Goal: Check status: Check status

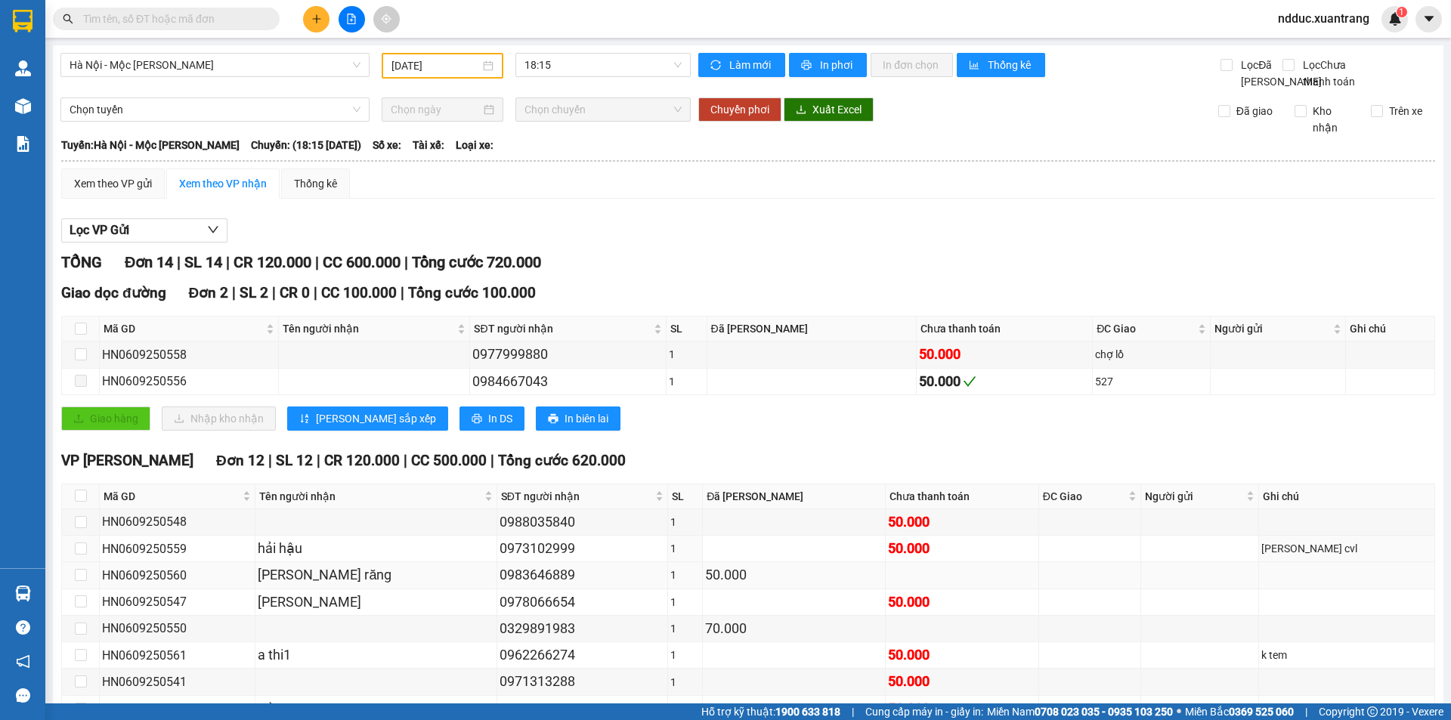
scroll to position [220, 0]
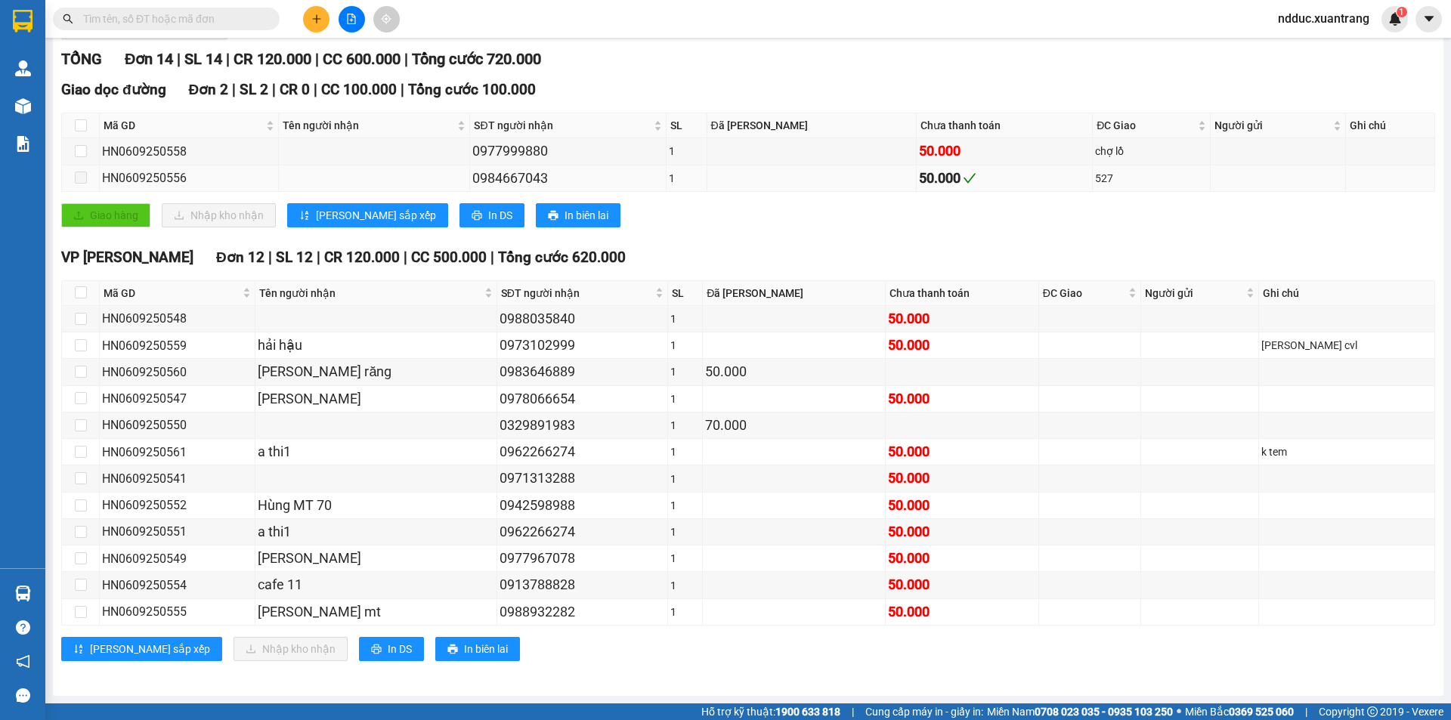
click at [170, 181] on div "HN0609250556" at bounding box center [189, 177] width 174 height 19
click at [168, 181] on div "HN0609250556" at bounding box center [189, 177] width 174 height 19
copy div "HN0609250556"
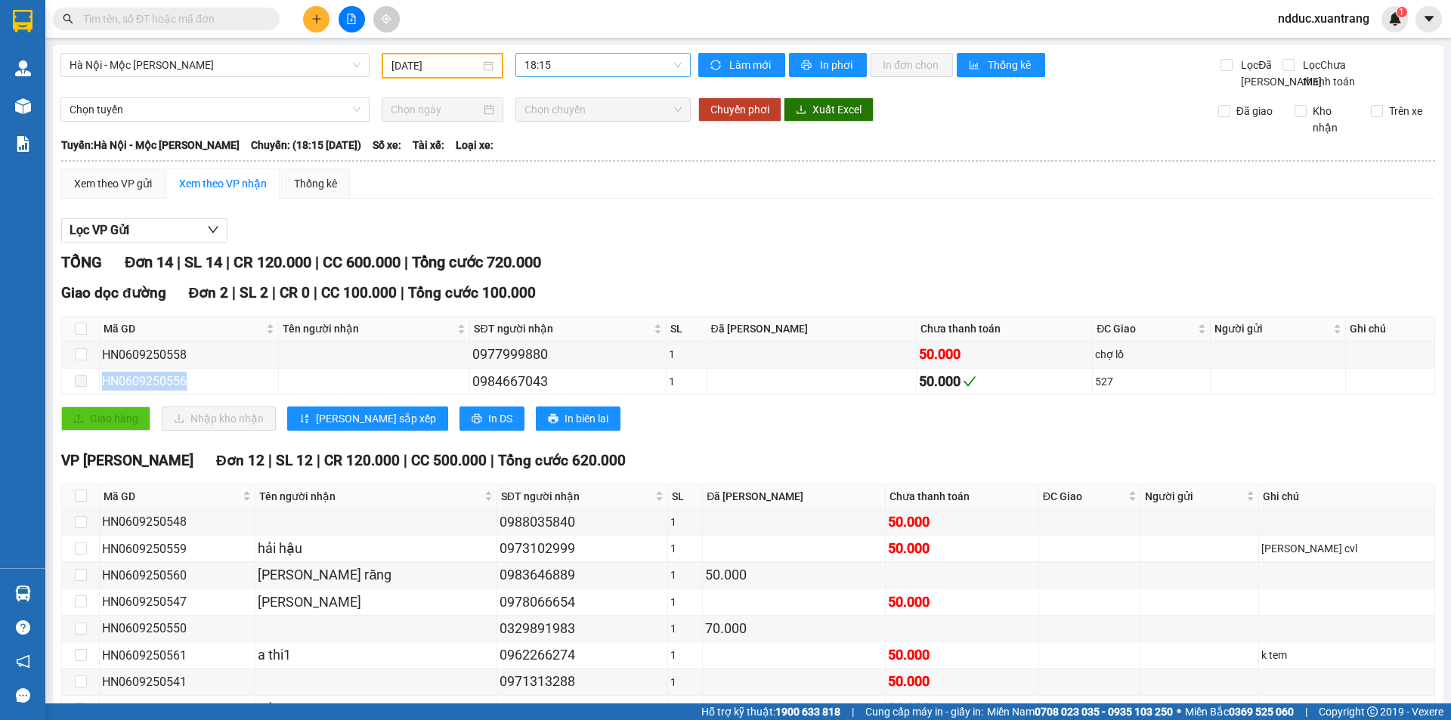
click at [536, 75] on span "18:15" at bounding box center [602, 65] width 157 height 23
click at [554, 117] on div "11:45" at bounding box center [580, 119] width 118 height 17
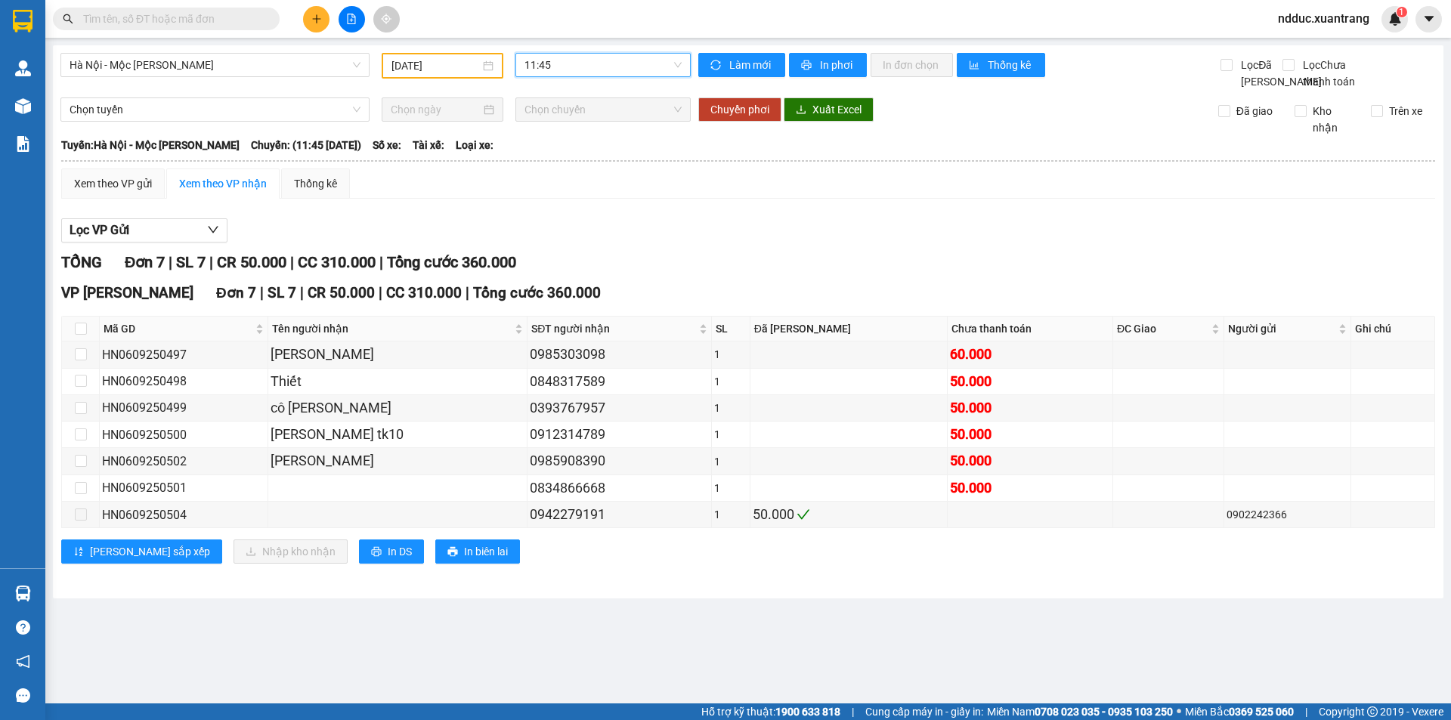
click at [530, 65] on span "11:45" at bounding box center [602, 65] width 157 height 23
click at [545, 236] on div "19:15" at bounding box center [583, 240] width 118 height 17
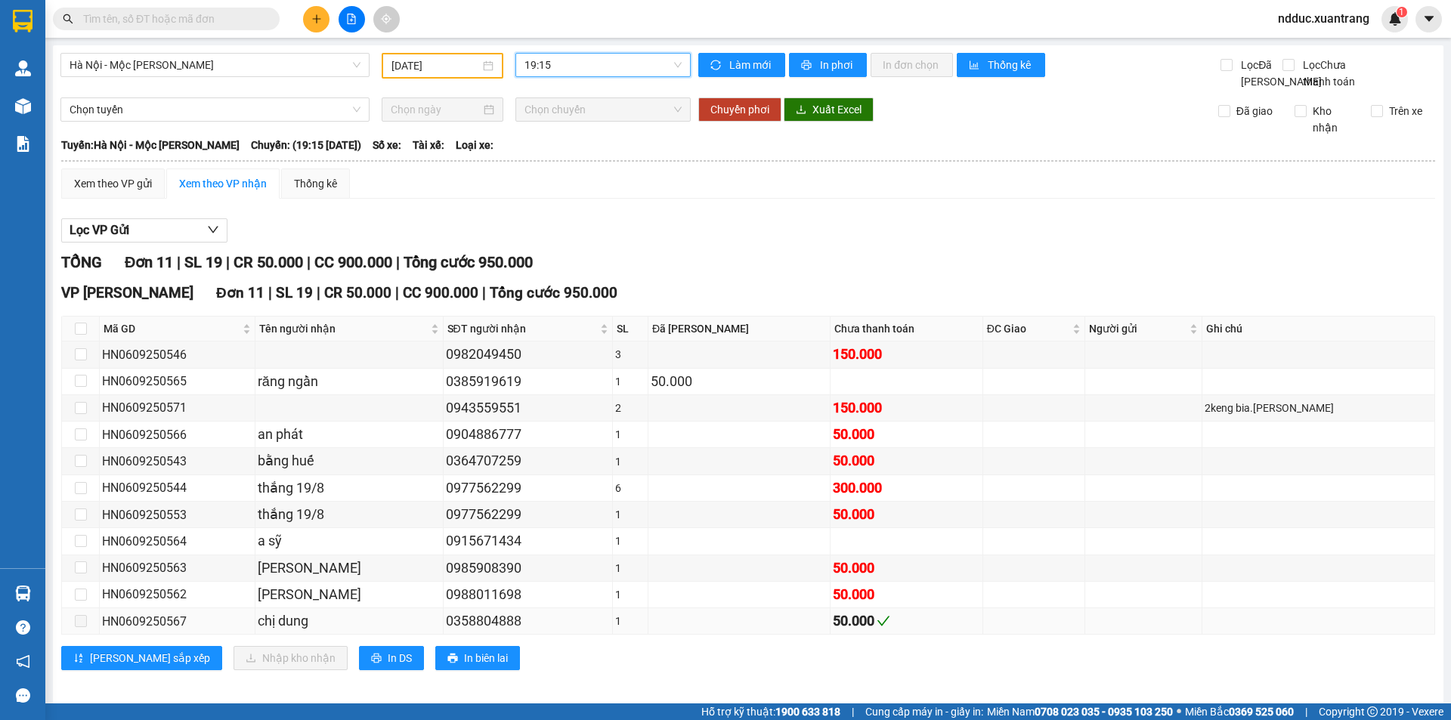
click at [173, 631] on div "HN0609250567" at bounding box center [177, 621] width 150 height 19
copy div "HN0609250567"
click at [553, 55] on span "19:15" at bounding box center [602, 65] width 157 height 23
click at [544, 256] on div "22:00 (TC)" at bounding box center [580, 264] width 118 height 17
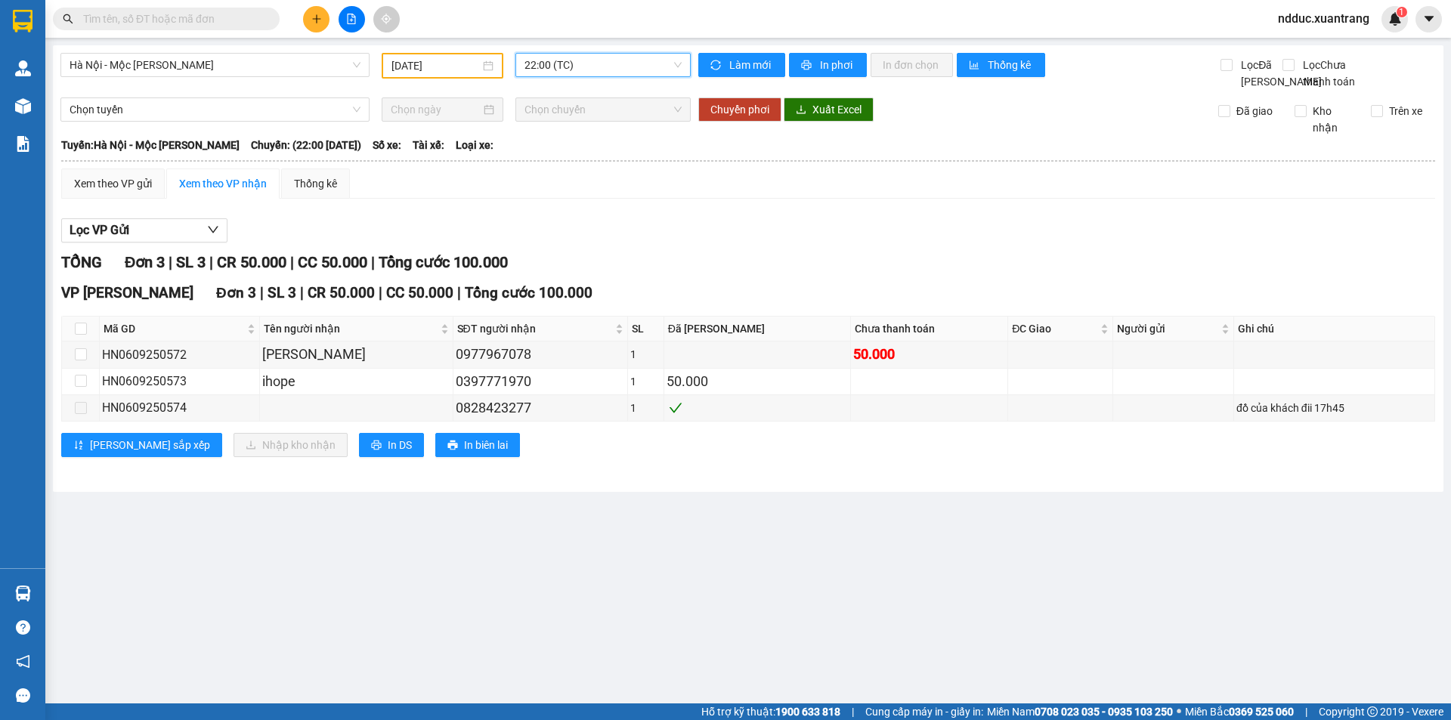
click at [418, 66] on input "06/09/2025" at bounding box center [435, 65] width 88 height 17
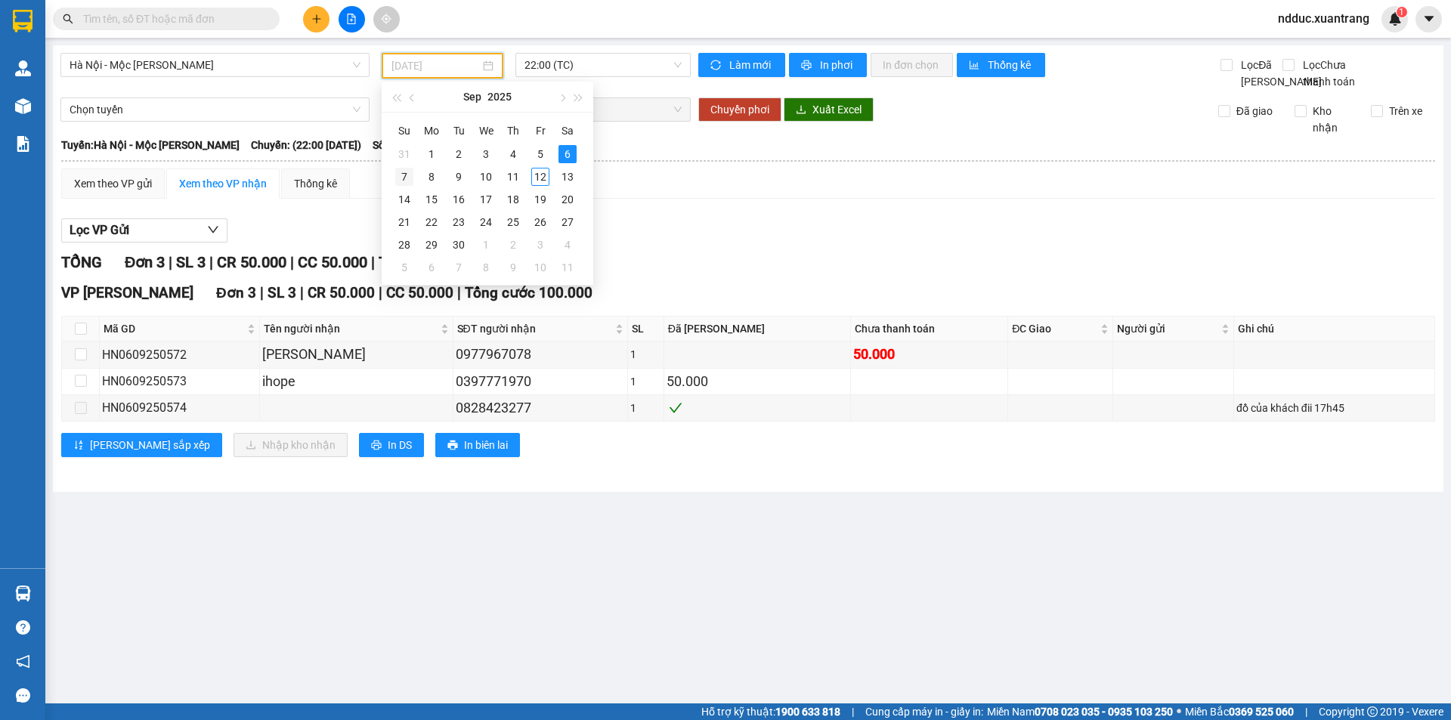
click at [404, 182] on div "7" at bounding box center [404, 177] width 18 height 18
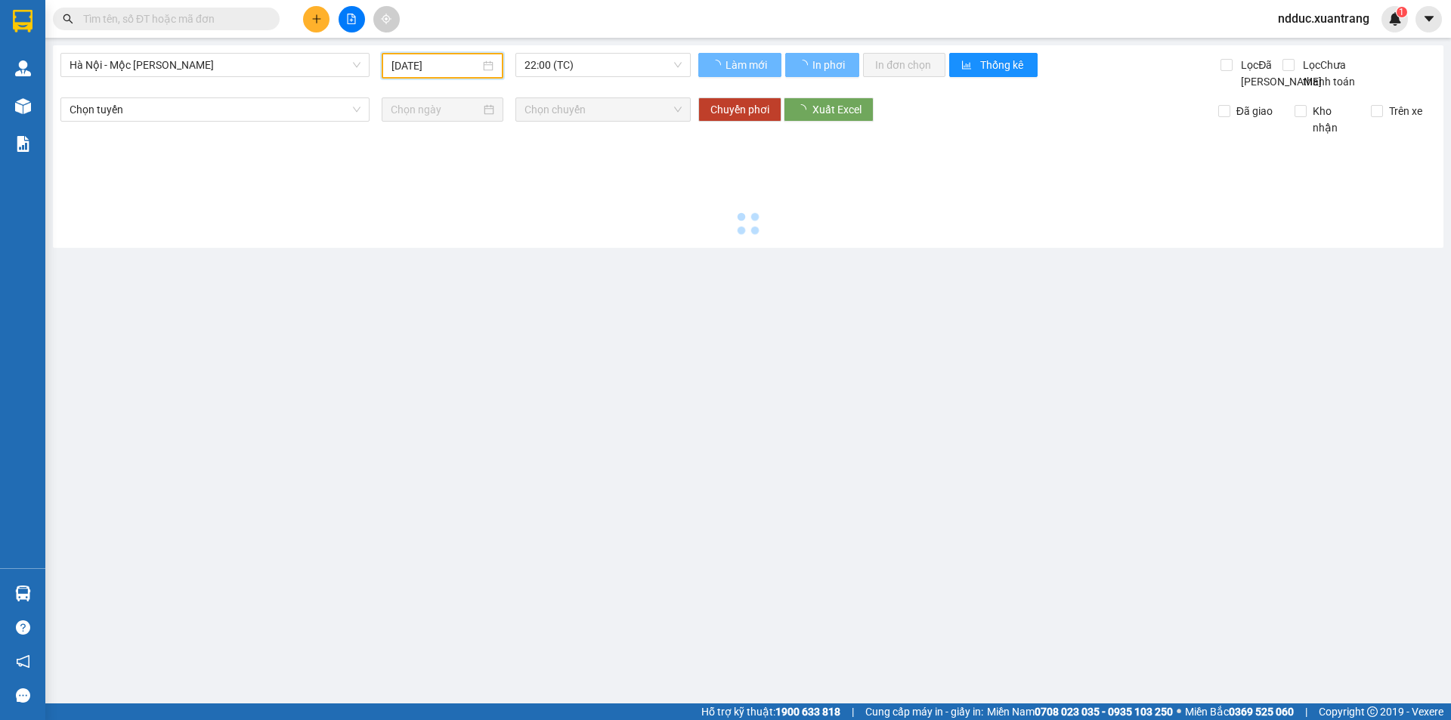
type input "07/09/2025"
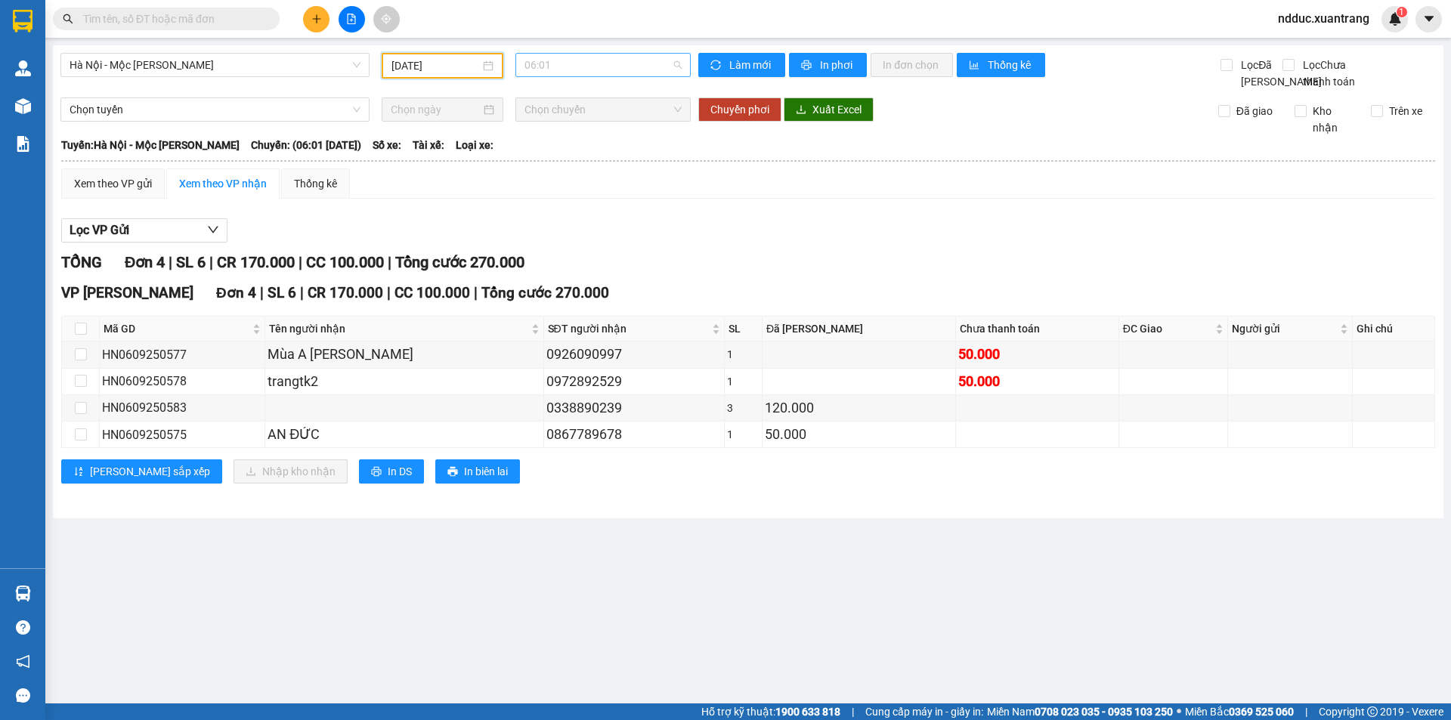
scroll to position [24, 0]
click at [554, 63] on span "06:01" at bounding box center [602, 65] width 157 height 23
click at [564, 115] on div "06:30" at bounding box center [583, 119] width 118 height 17
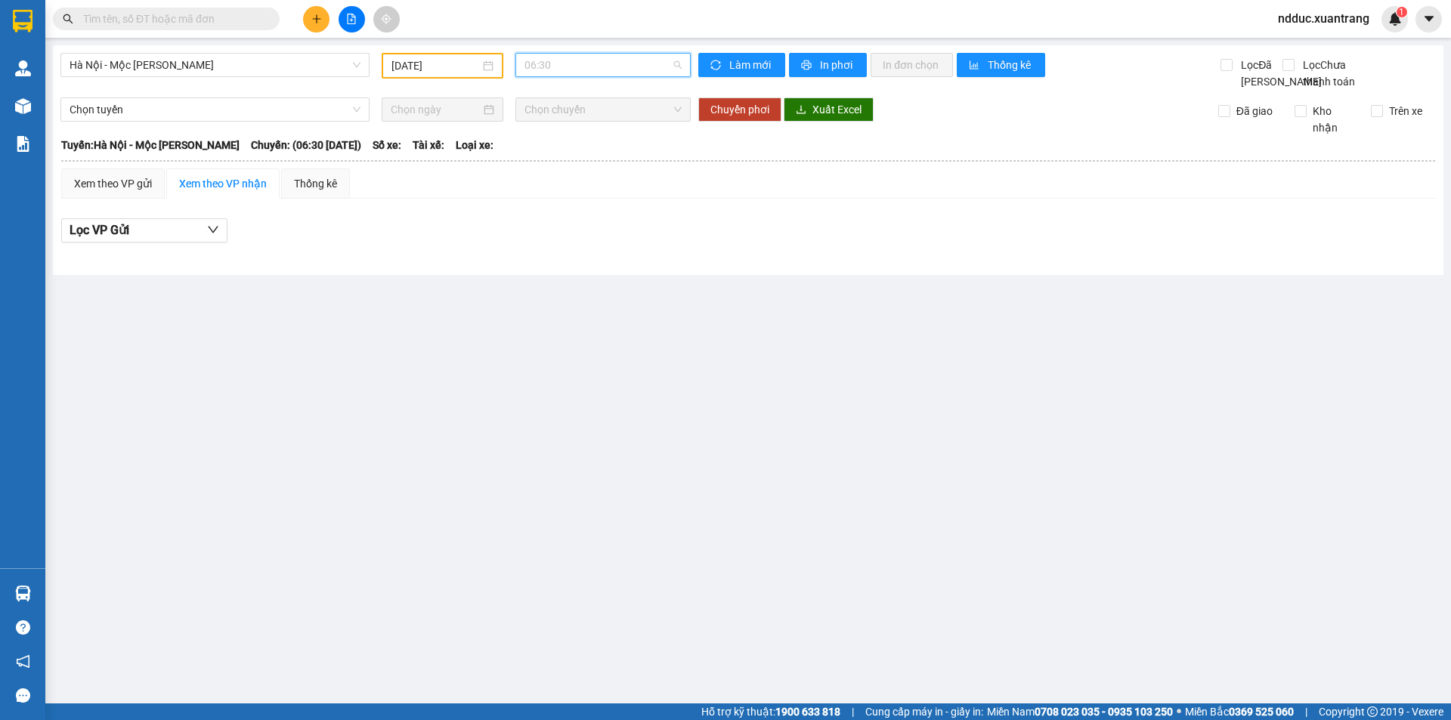
click at [574, 68] on span "06:30" at bounding box center [602, 65] width 157 height 23
click at [546, 146] on div "07:01" at bounding box center [583, 143] width 118 height 17
click at [564, 63] on span "07:01" at bounding box center [602, 65] width 157 height 23
drag, startPoint x: 555, startPoint y: 171, endPoint x: 555, endPoint y: 150, distance: 20.4
click at [555, 171] on div "07:30" at bounding box center [583, 167] width 118 height 17
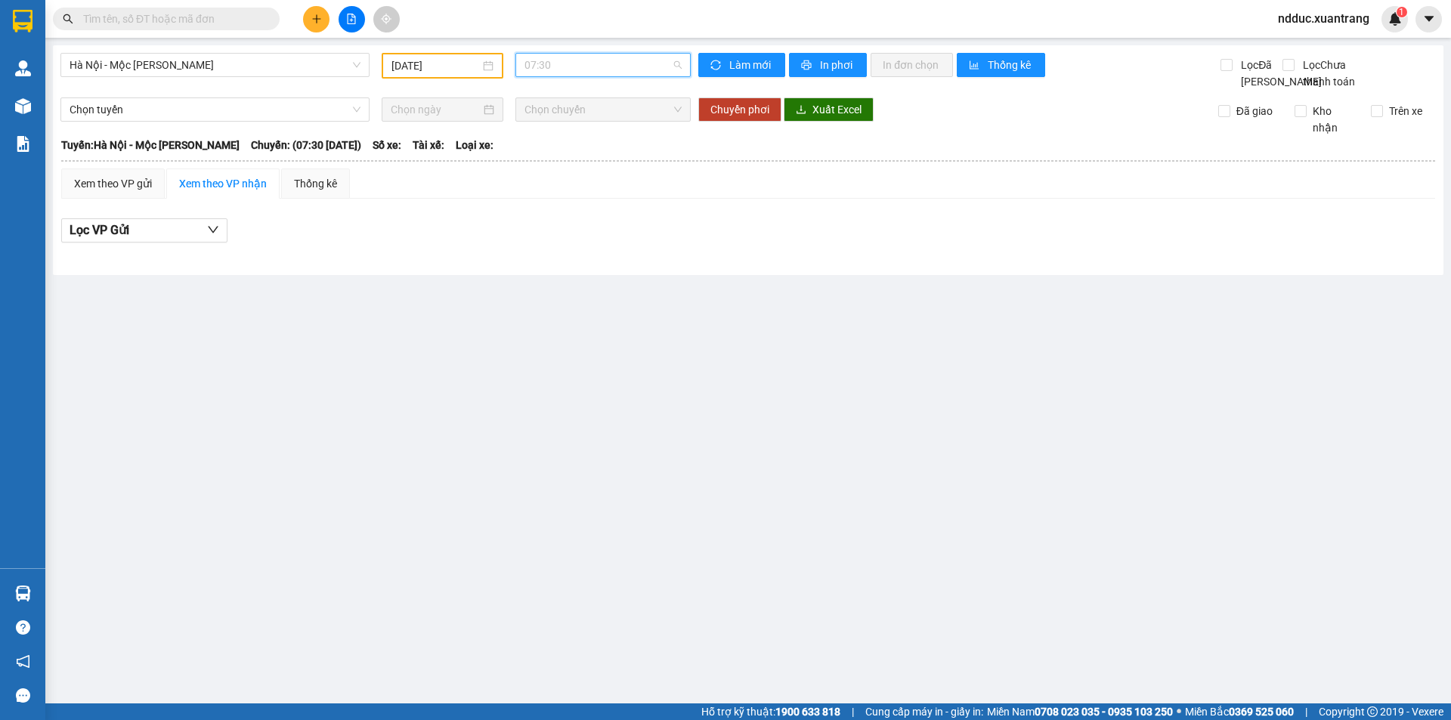
click at [560, 66] on span "07:30" at bounding box center [602, 65] width 157 height 23
click at [545, 186] on div "08:01" at bounding box center [583, 192] width 118 height 17
click at [565, 66] on span "08:01" at bounding box center [602, 65] width 157 height 23
click at [549, 212] on div "09:15" at bounding box center [583, 216] width 118 height 17
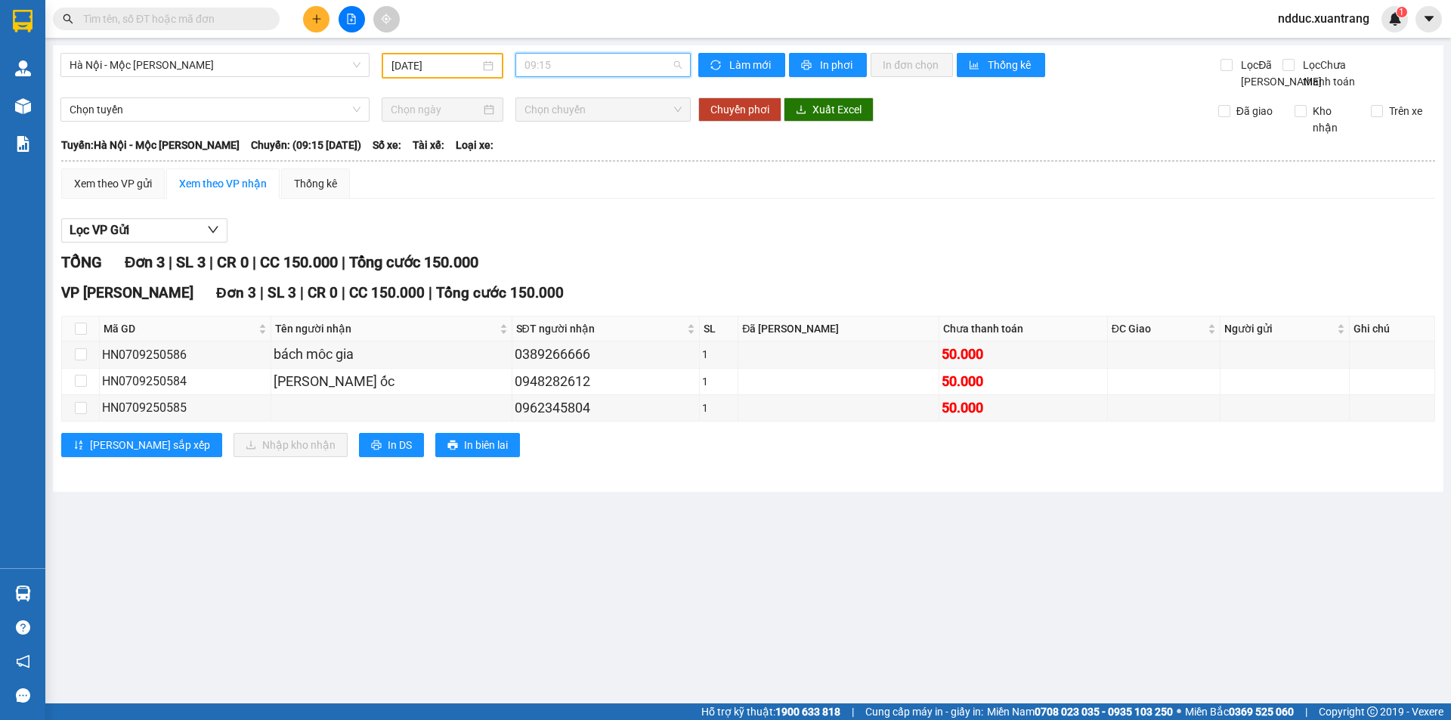
click at [620, 66] on span "09:15" at bounding box center [602, 65] width 157 height 23
click at [531, 245] on div "10:15" at bounding box center [583, 240] width 118 height 17
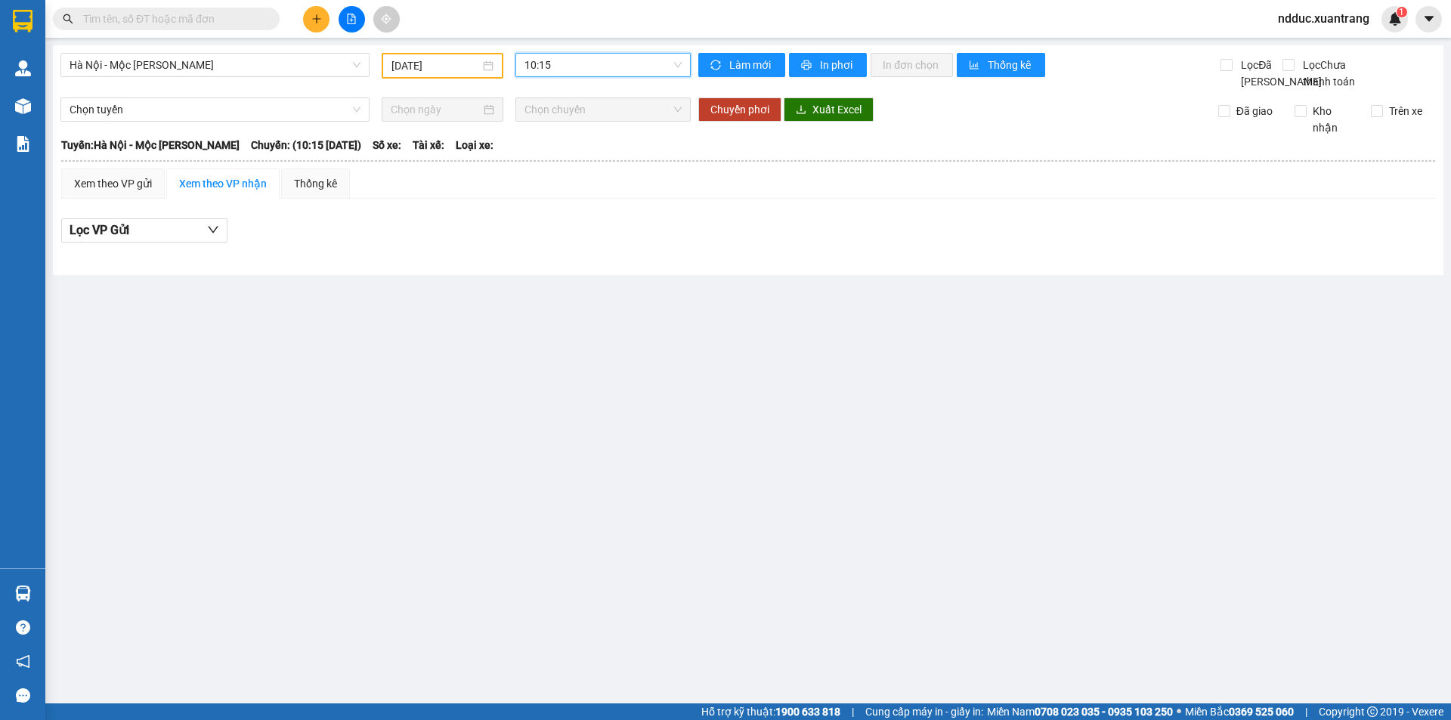
click at [570, 63] on span "10:15" at bounding box center [602, 65] width 157 height 23
drag, startPoint x: 540, startPoint y: 264, endPoint x: 581, endPoint y: 116, distance: 153.6
click at [540, 263] on div "11:15" at bounding box center [583, 264] width 118 height 17
click at [564, 65] on span "11:15" at bounding box center [602, 65] width 157 height 23
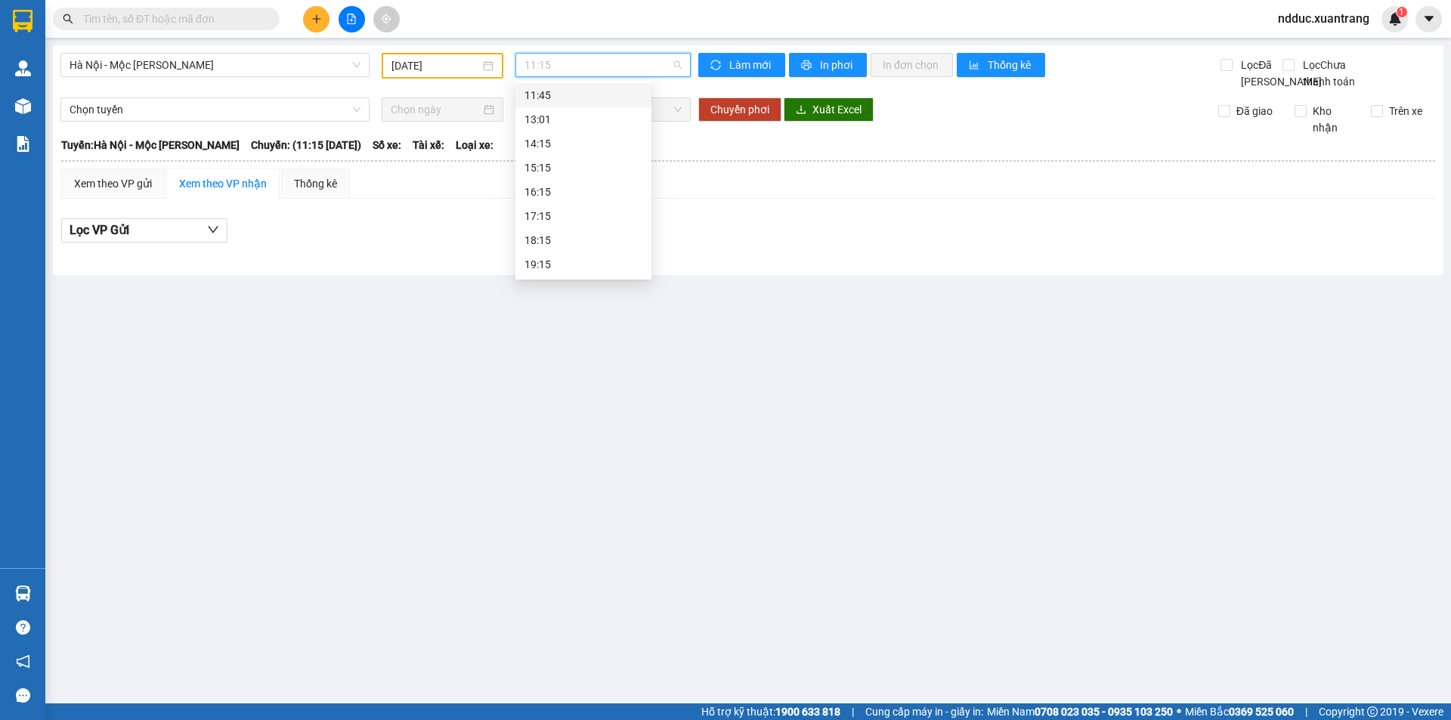
click at [546, 97] on div "11:45" at bounding box center [583, 95] width 118 height 17
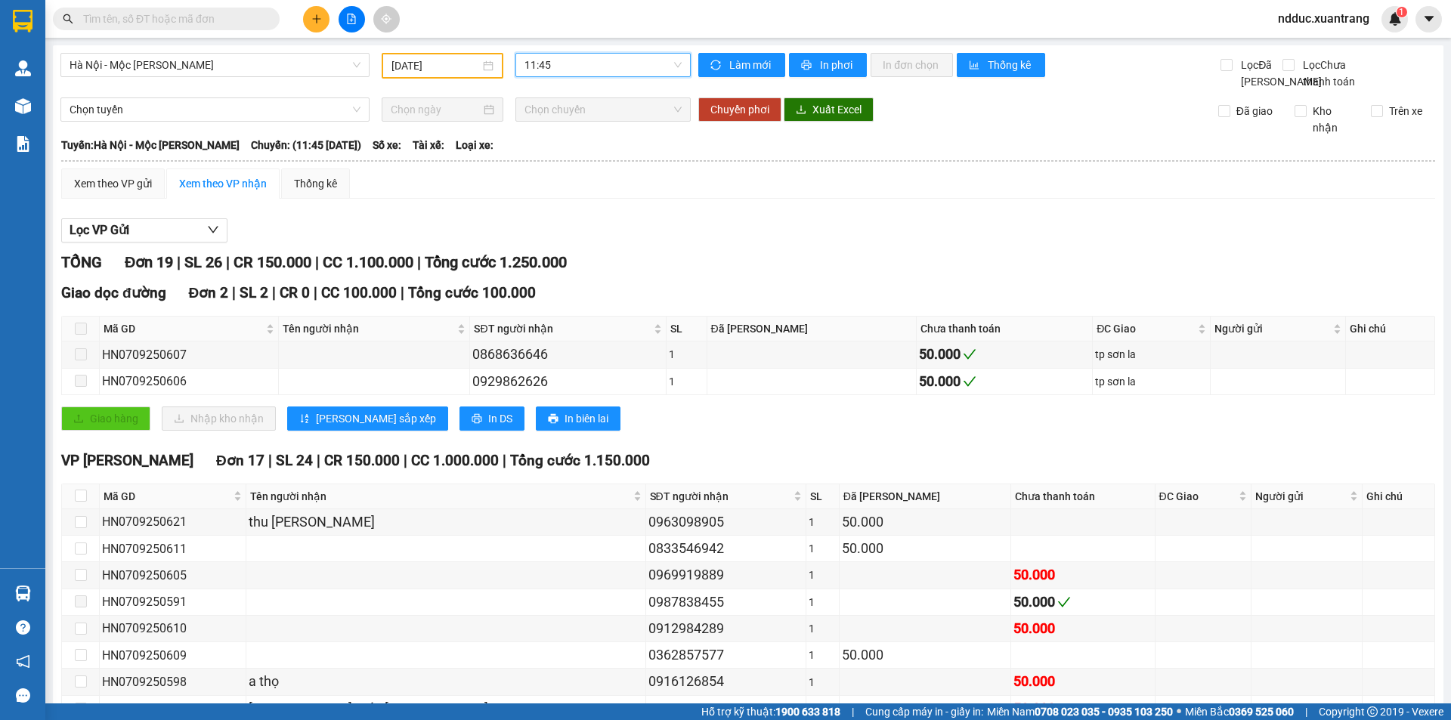
click at [560, 55] on span "11:45" at bounding box center [602, 65] width 157 height 23
click at [539, 119] on div "13:01" at bounding box center [580, 119] width 118 height 17
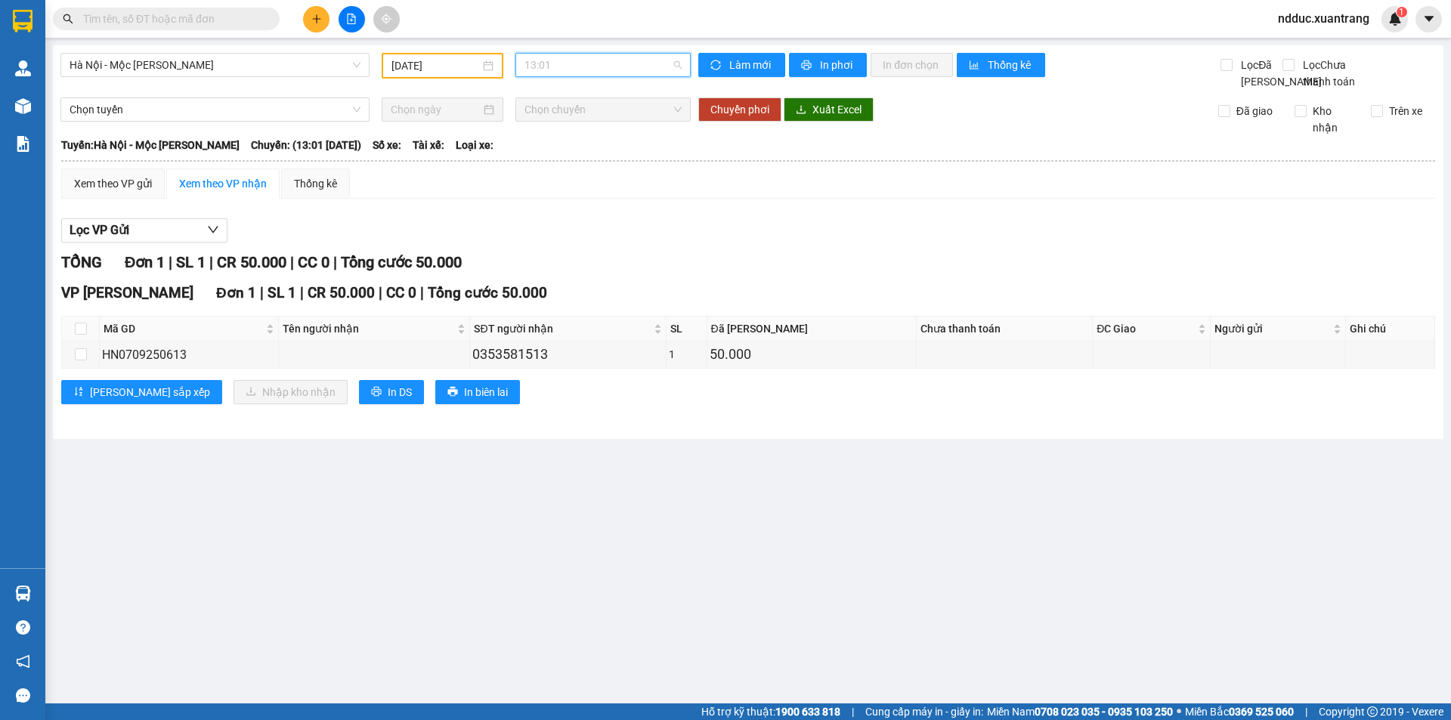
click at [626, 63] on span "13:01" at bounding box center [602, 65] width 157 height 23
click at [552, 141] on div "14:15" at bounding box center [583, 143] width 118 height 17
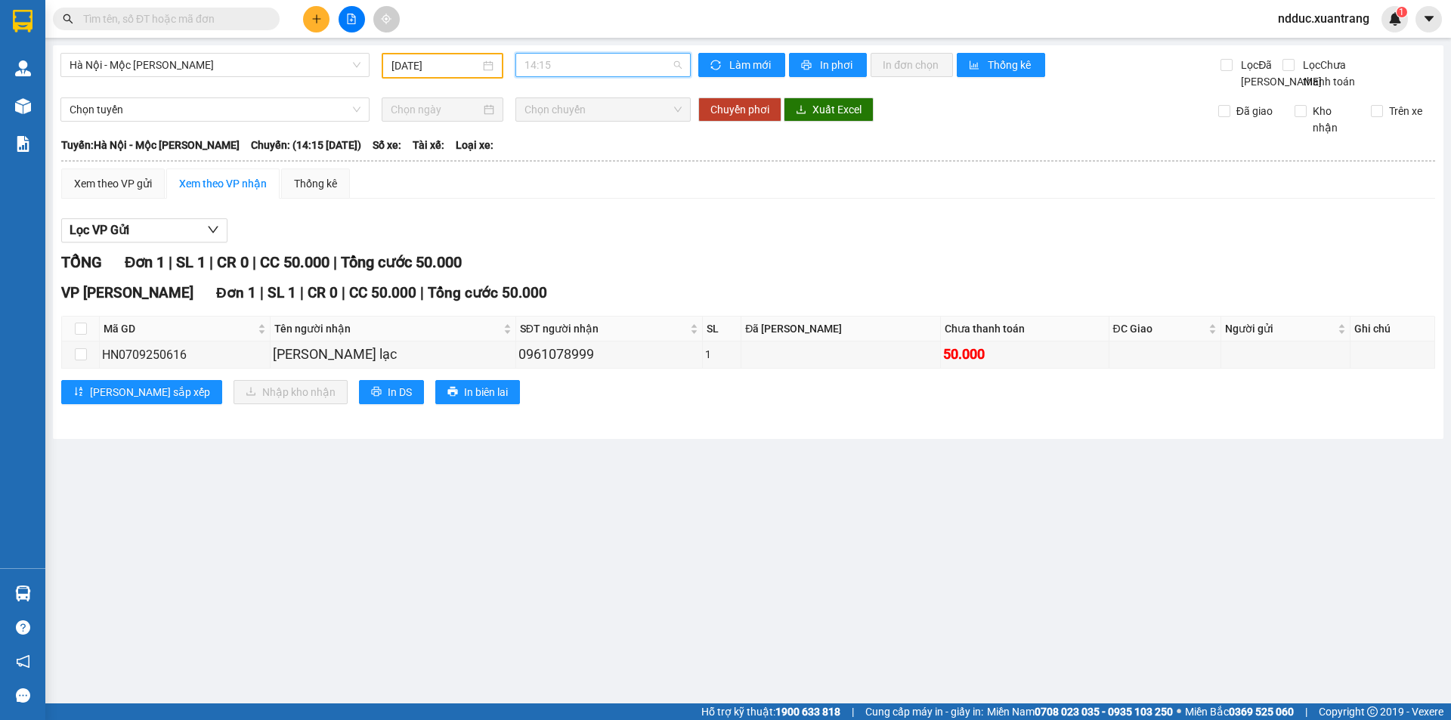
click at [573, 65] on span "14:15" at bounding box center [602, 65] width 157 height 23
click at [548, 168] on div "15:15" at bounding box center [583, 167] width 118 height 17
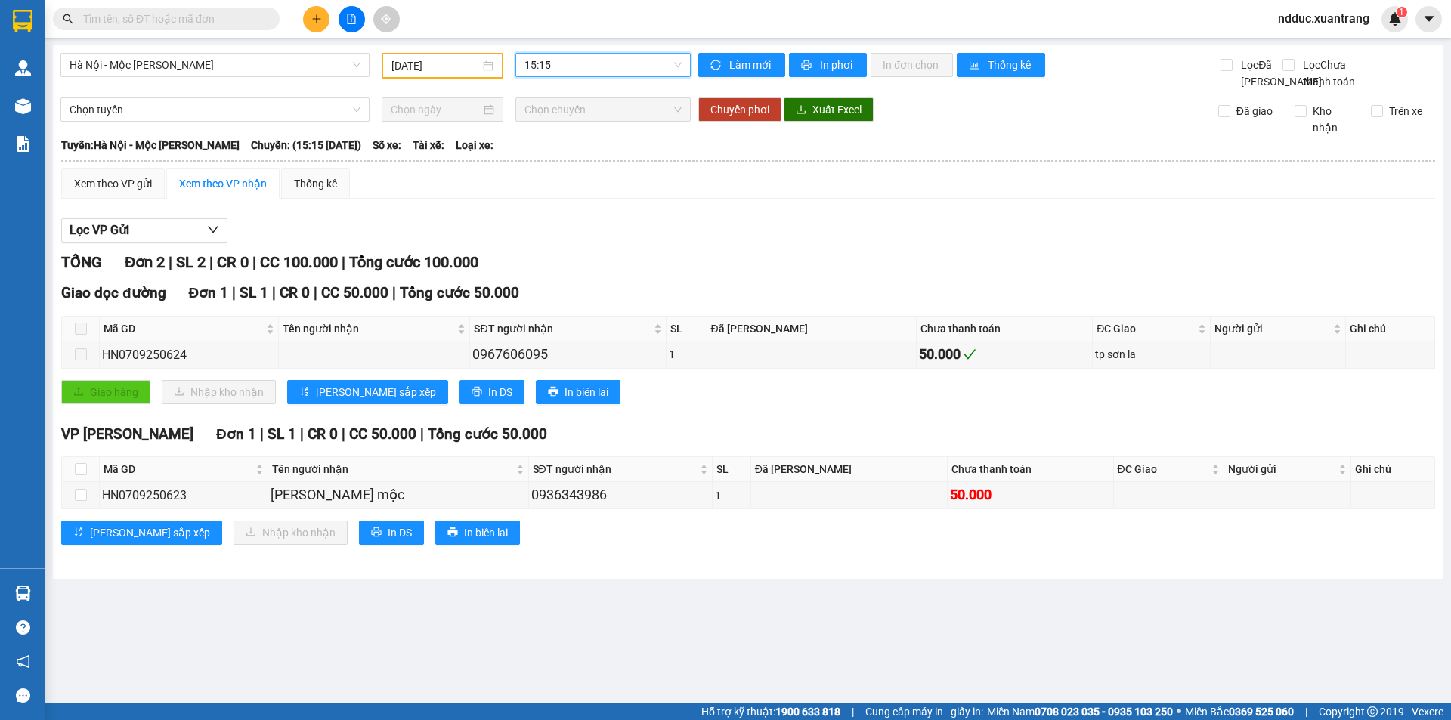
click at [617, 64] on span "15:15" at bounding box center [602, 65] width 157 height 23
click at [566, 165] on div "15:15" at bounding box center [583, 167] width 118 height 17
click at [152, 364] on div "HN0709250624" at bounding box center [189, 354] width 174 height 19
copy div "HN0709250624"
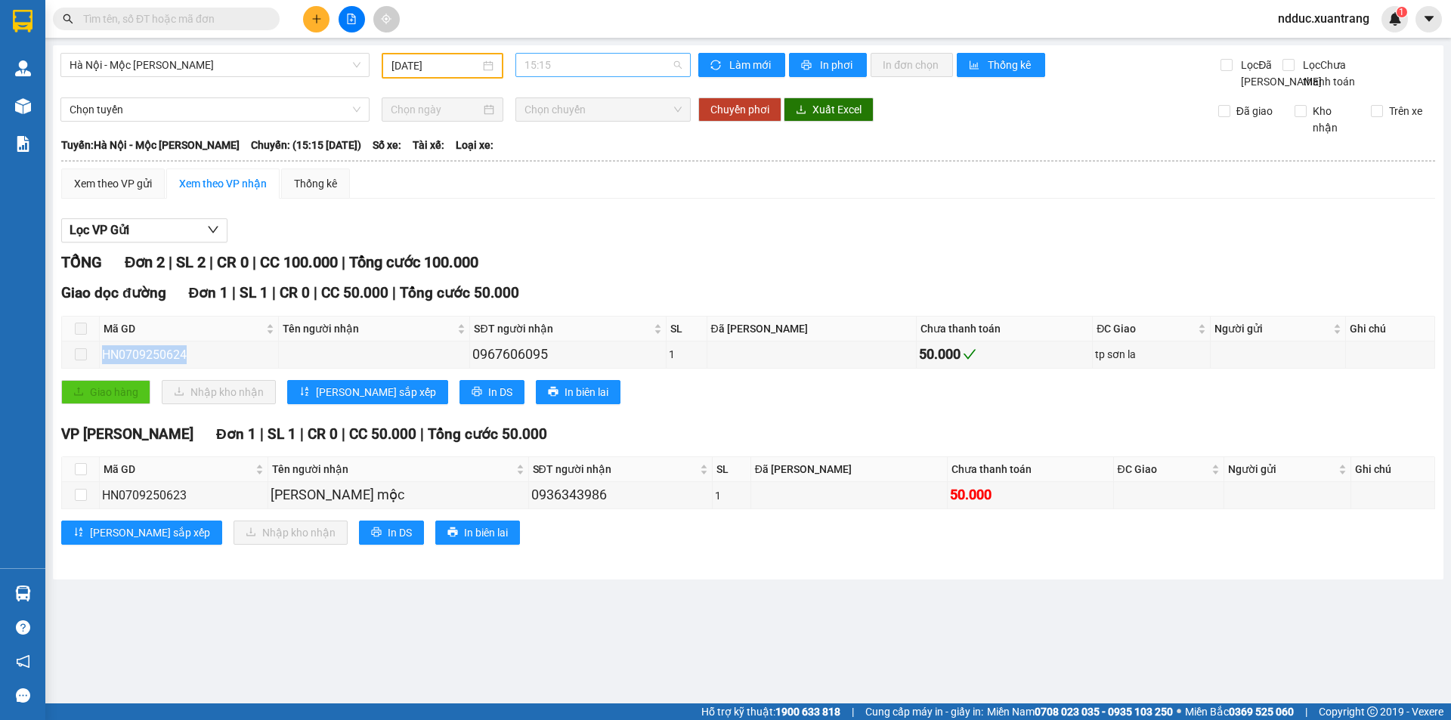
click at [583, 64] on span "15:15" at bounding box center [602, 65] width 157 height 23
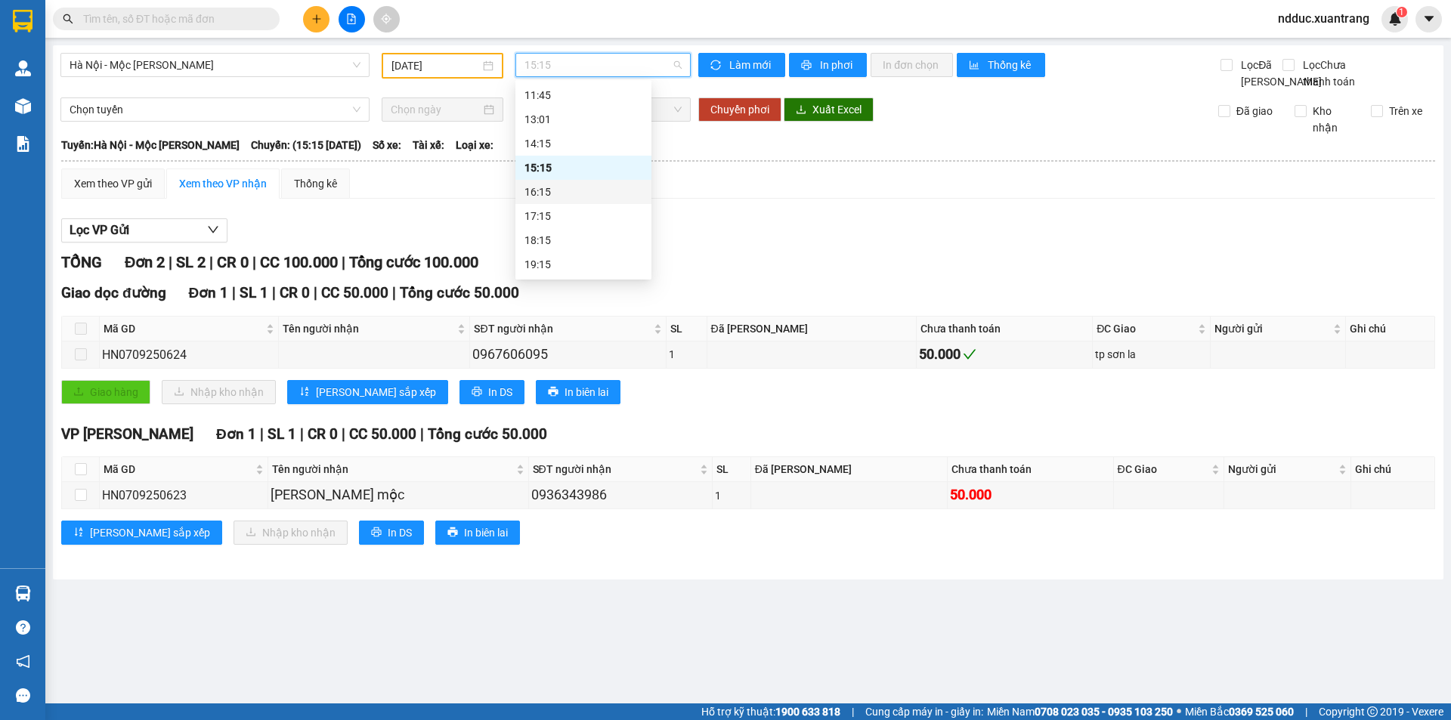
click at [550, 191] on div "16:15" at bounding box center [583, 192] width 118 height 17
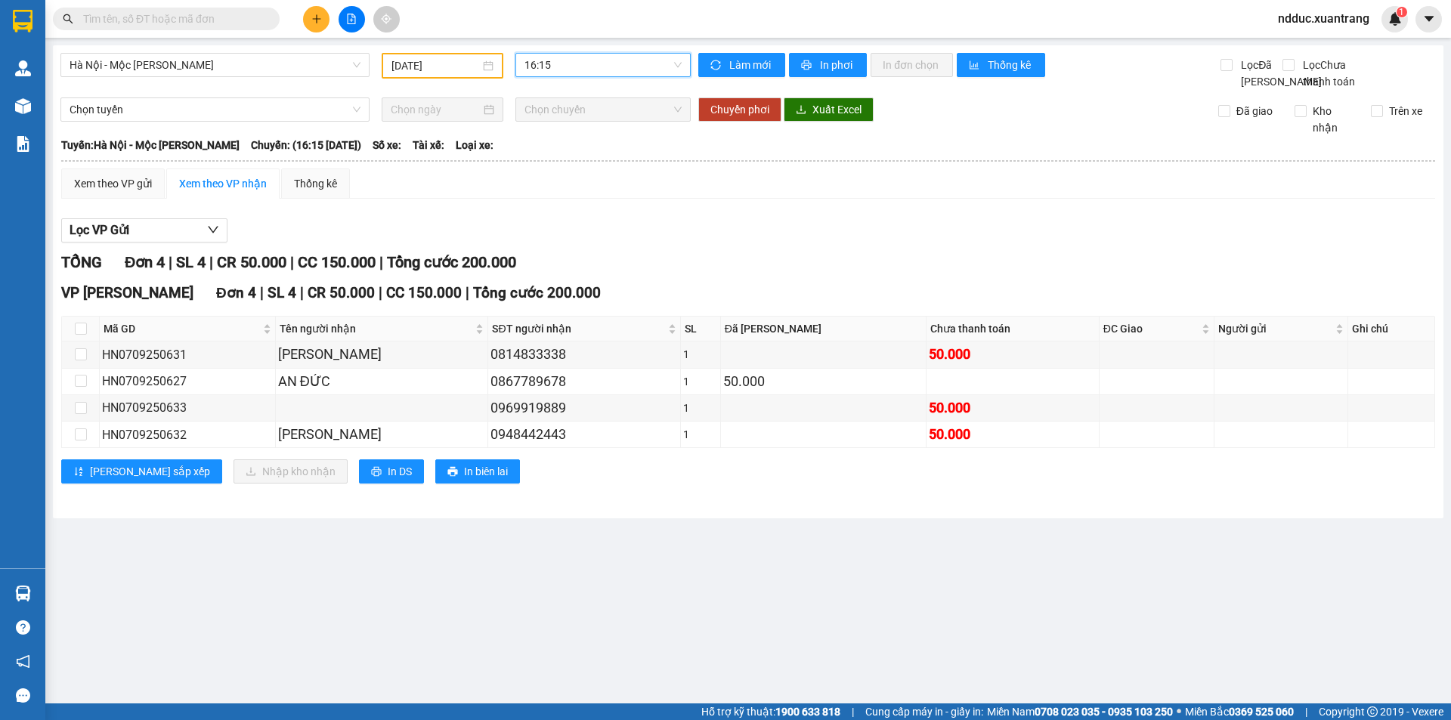
click at [539, 70] on span "16:15" at bounding box center [602, 65] width 157 height 23
click at [555, 217] on div "17:15" at bounding box center [583, 216] width 118 height 17
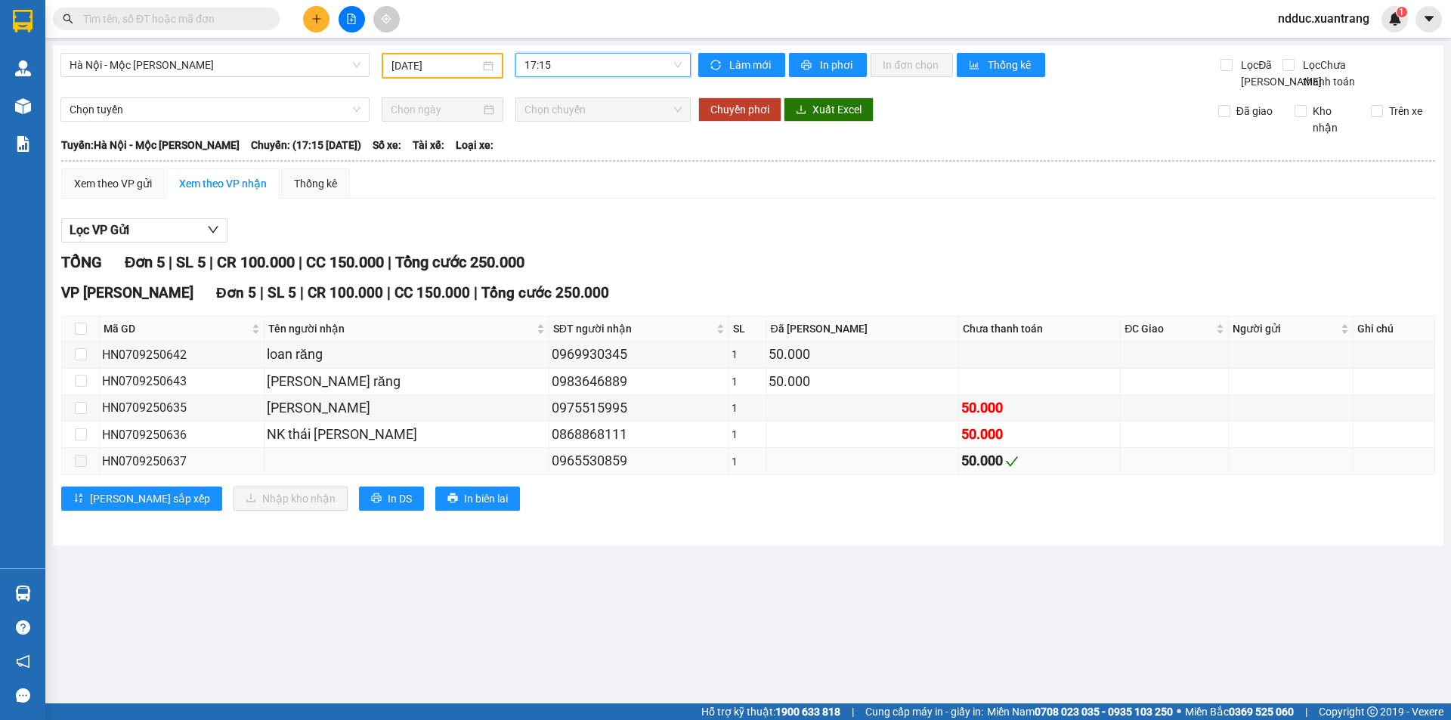
click at [157, 471] on div "HN0709250637" at bounding box center [181, 461] width 159 height 19
copy div "HN0709250637"
click at [558, 64] on span "17:15" at bounding box center [602, 65] width 157 height 23
click at [551, 239] on div "18:15" at bounding box center [583, 240] width 118 height 17
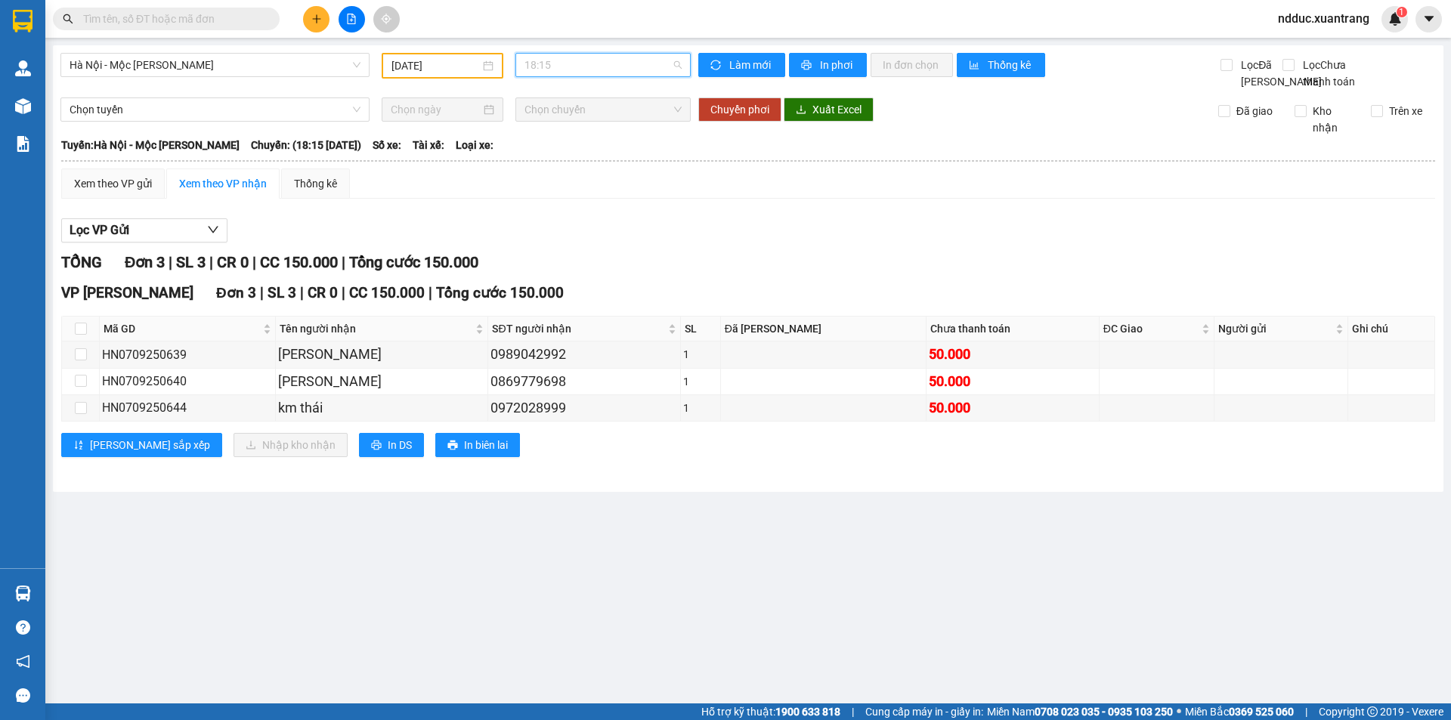
click at [635, 62] on span "18:15" at bounding box center [602, 65] width 157 height 23
click at [554, 262] on div "19:15" at bounding box center [583, 264] width 118 height 17
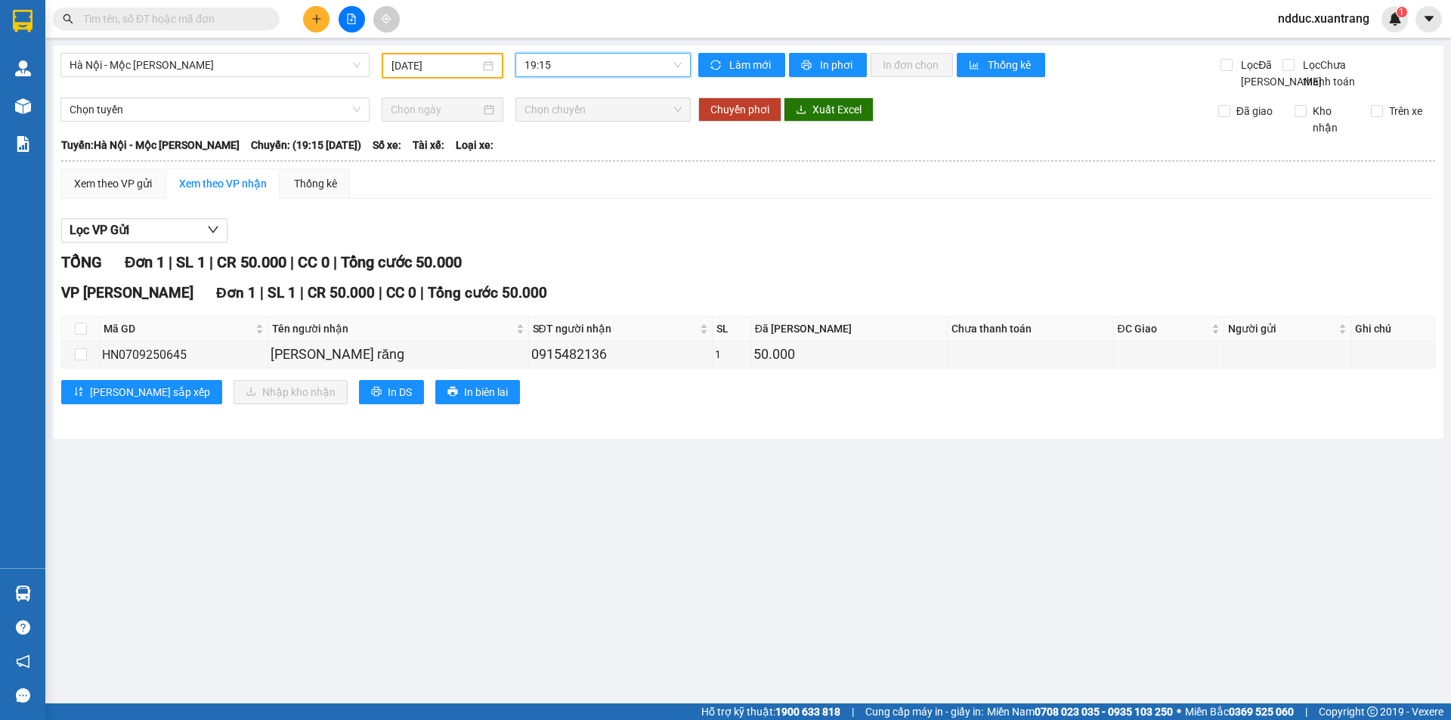
click at [589, 68] on span "19:15" at bounding box center [602, 65] width 157 height 23
click at [817, 225] on div "Xem theo VP gửi Xem theo VP nhận Thống kê Lọc VP Gửi TỔNG Đơn 1 | SL 1 | CR 50…" at bounding box center [748, 295] width 1374 height 255
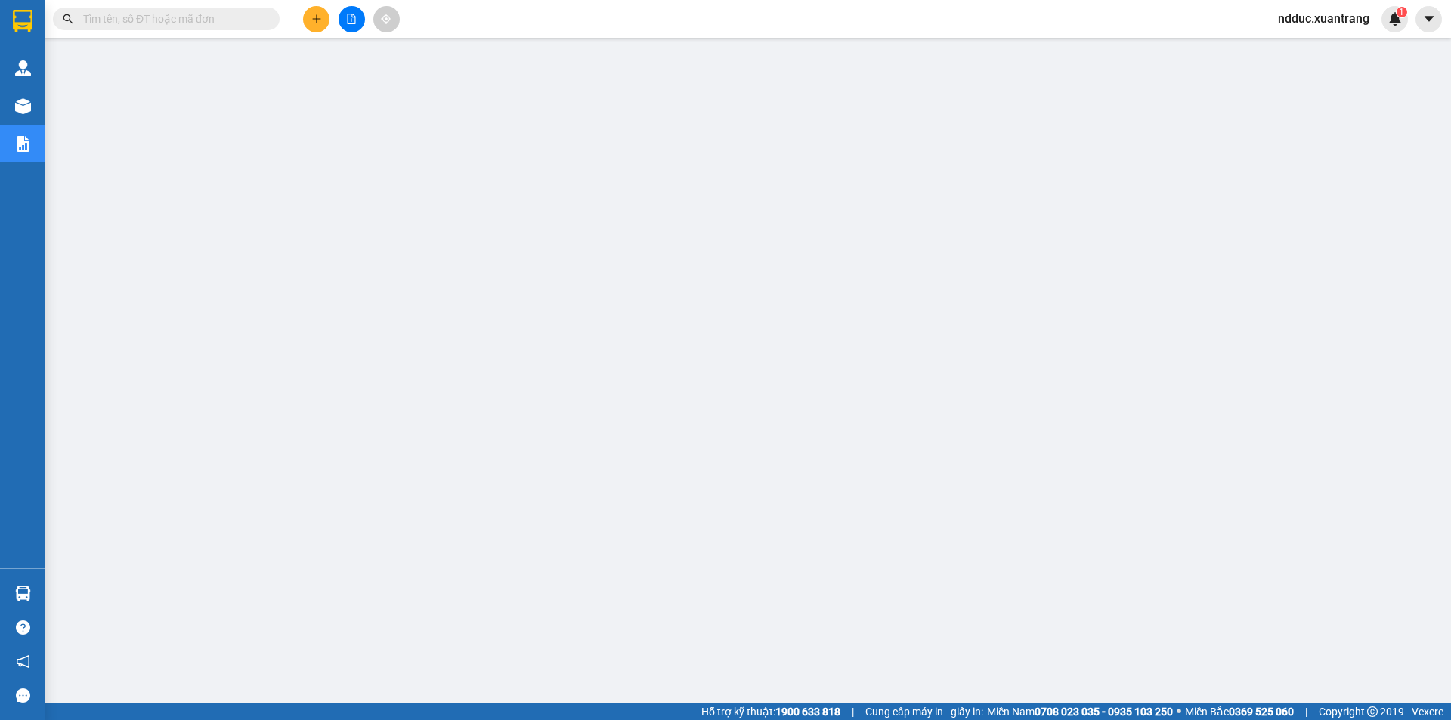
click at [194, 12] on input "text" at bounding box center [172, 19] width 178 height 17
paste input "HN0609250556"
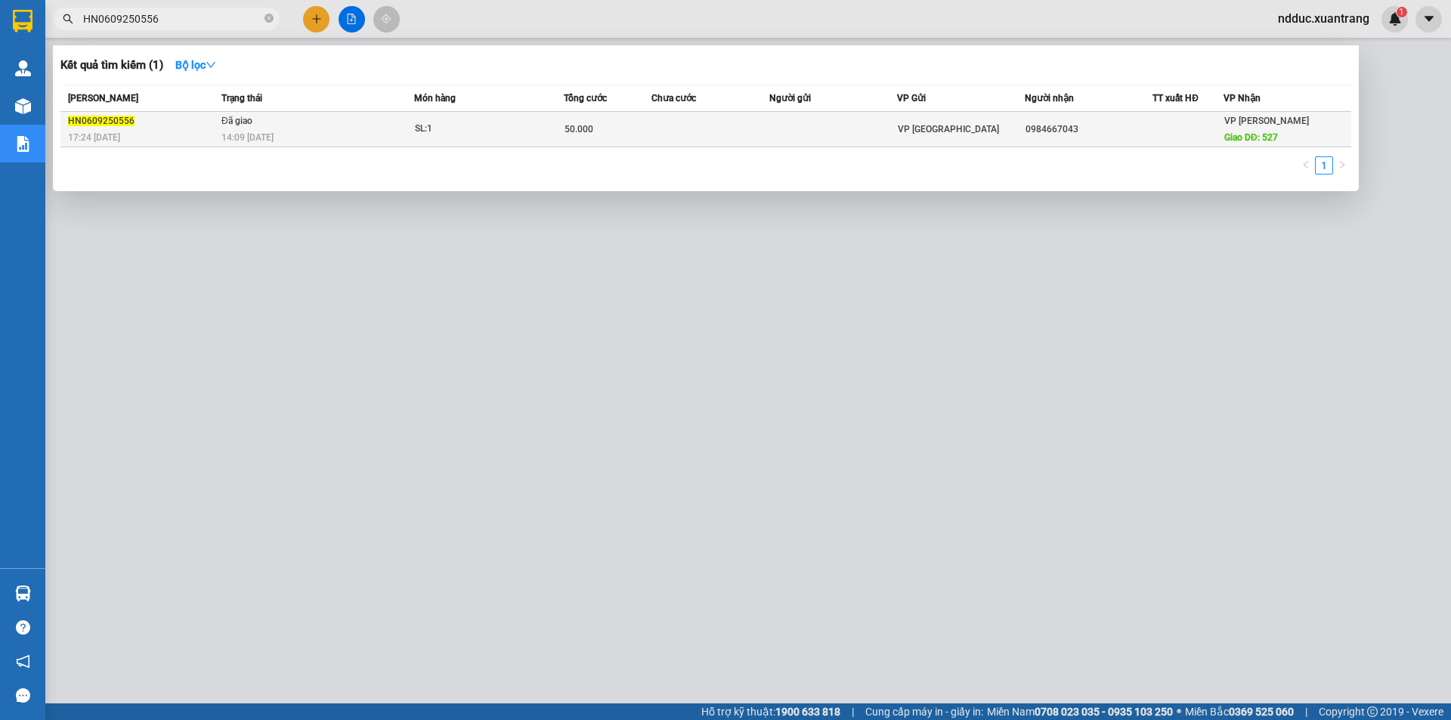
type input "HN0609250556"
click at [402, 125] on td "Đã giao 14:09 [DATE]" at bounding box center [316, 130] width 196 height 36
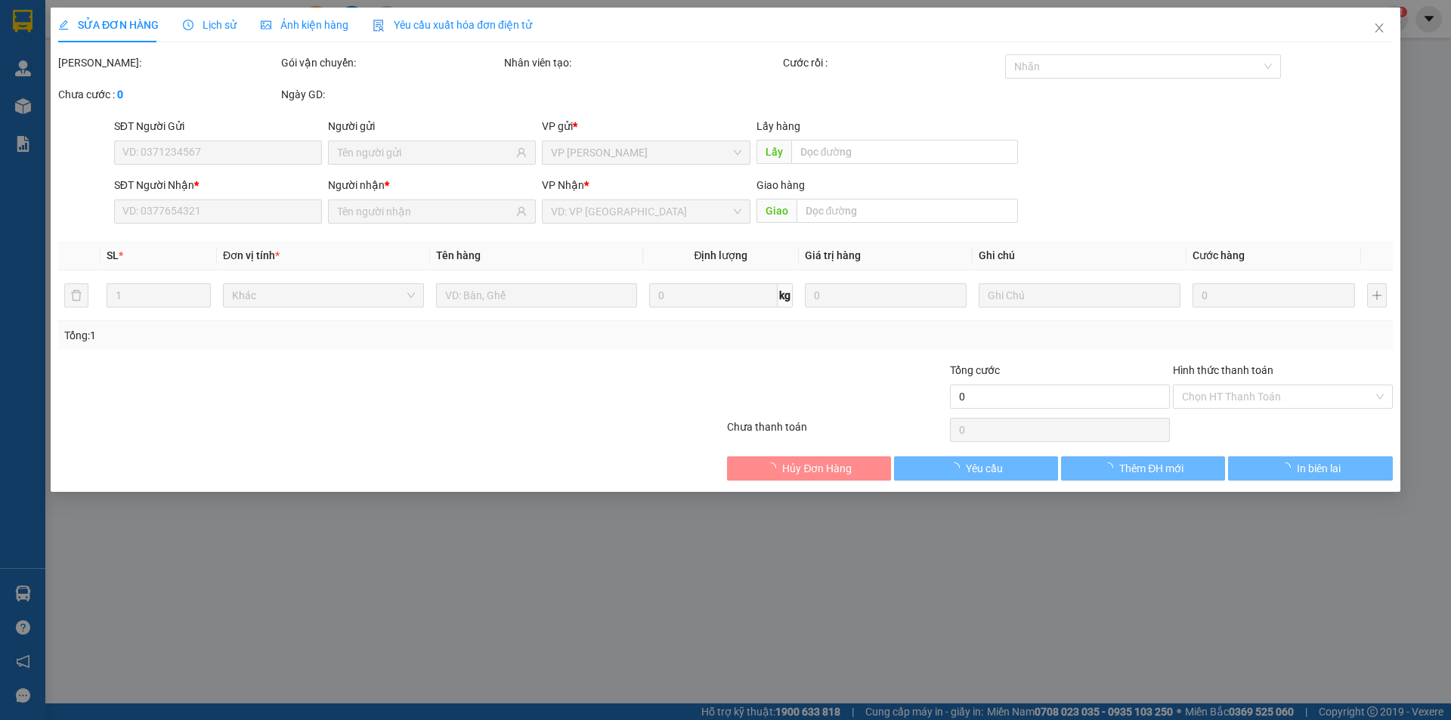
type input "0984667043"
type input "527"
type input "50.000"
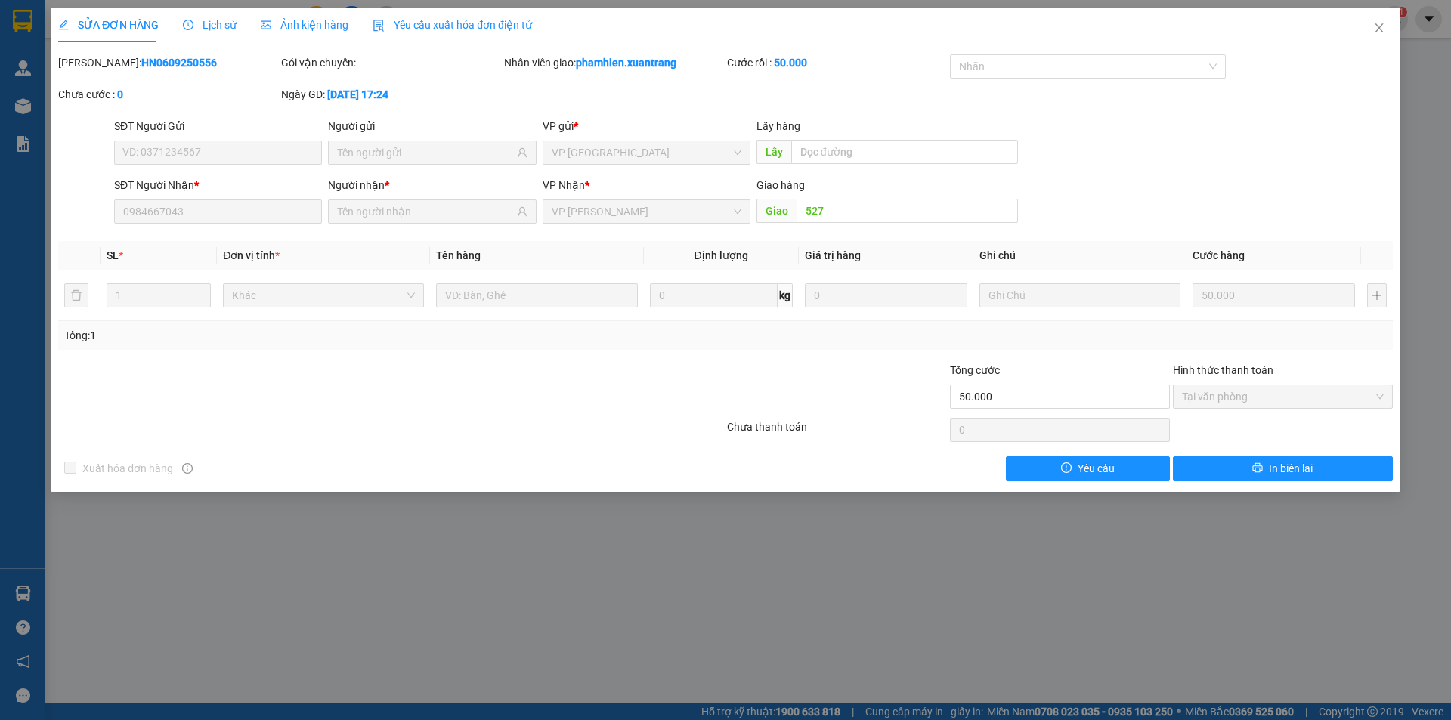
click at [214, 23] on span "Lịch sử" at bounding box center [210, 25] width 54 height 12
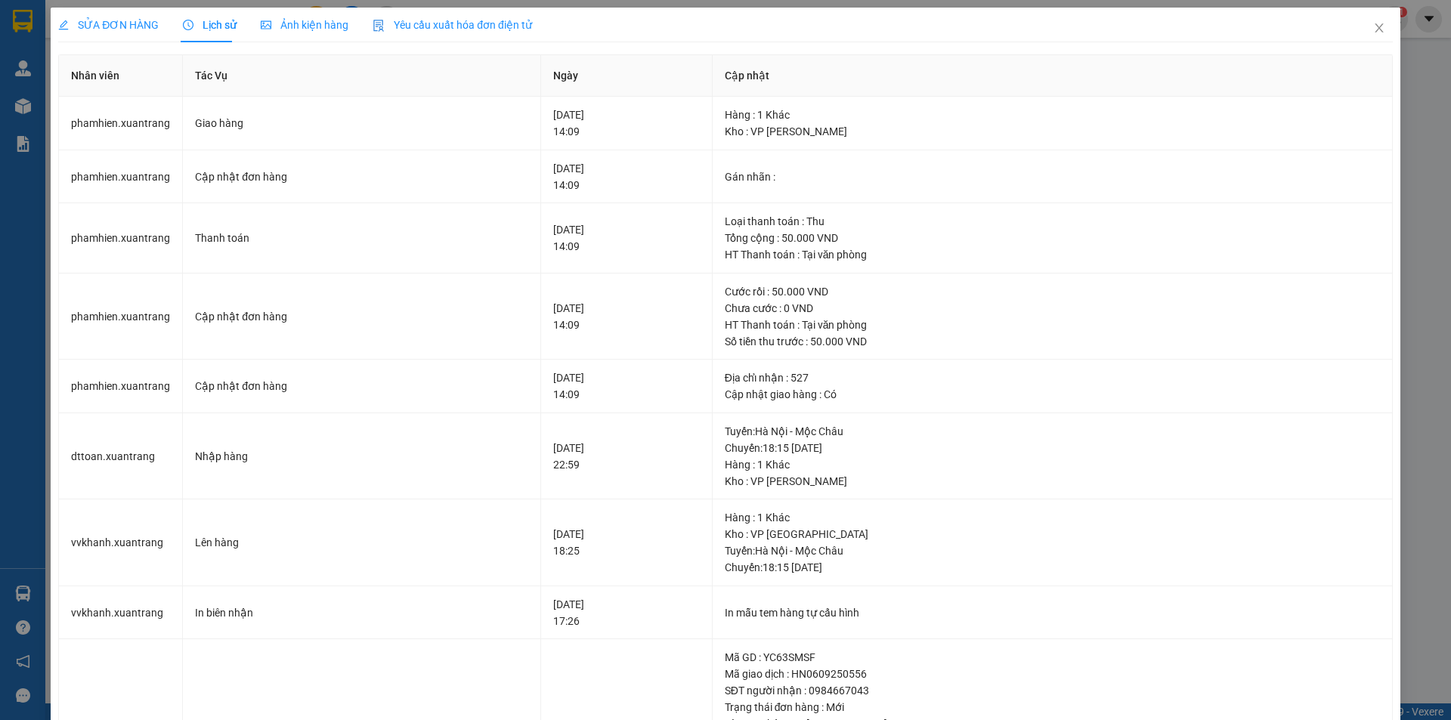
click at [128, 23] on span "SỬA ĐƠN HÀNG" at bounding box center [108, 25] width 100 height 12
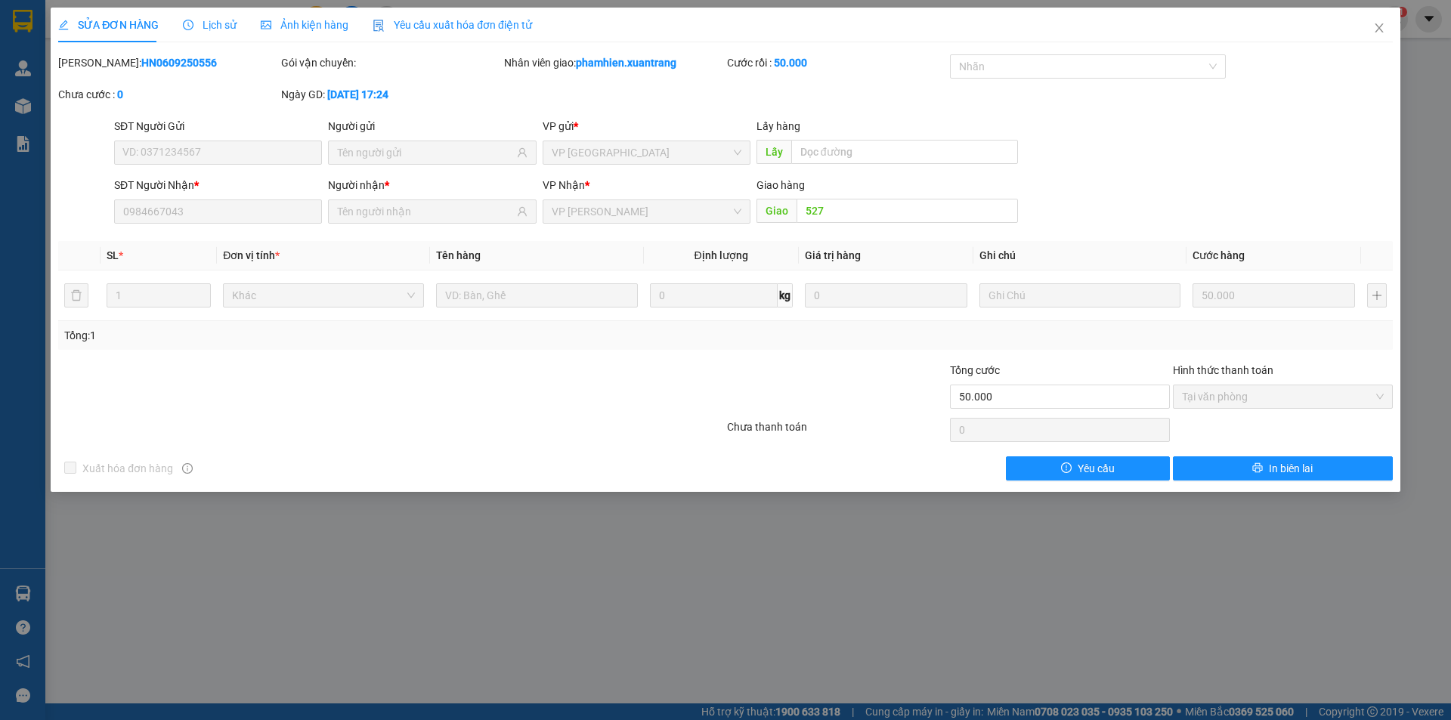
drag, startPoint x: 230, startPoint y: 44, endPoint x: 255, endPoint y: 36, distance: 25.3
click at [255, 36] on div "SỬA ĐƠN HÀNG Lịch sử Ảnh kiện hàng Yêu cầu xuất hóa đơn điện tử Total Paid Fee …" at bounding box center [725, 244] width 1334 height 473
click at [200, 19] on span "Lịch sử" at bounding box center [210, 25] width 54 height 12
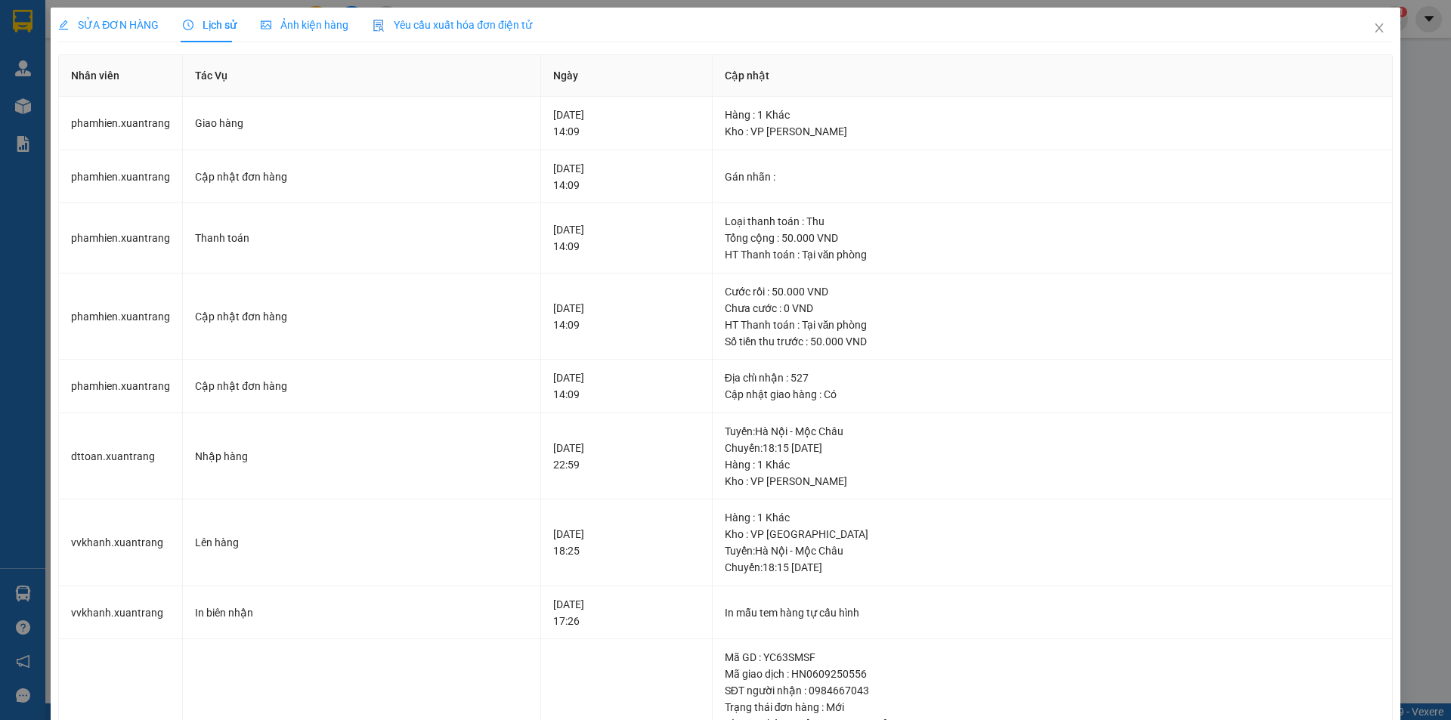
click at [119, 21] on span "SỬA ĐƠN HÀNG" at bounding box center [108, 25] width 100 height 12
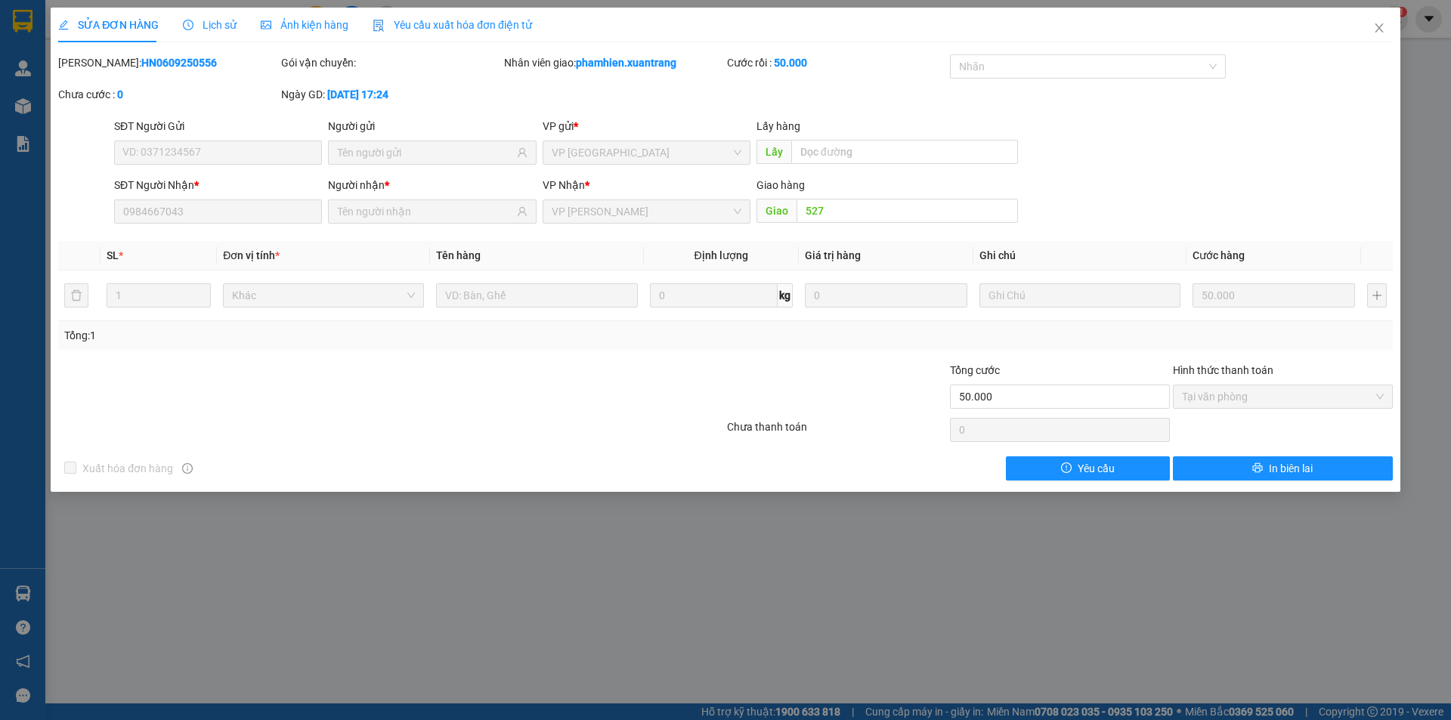
click at [219, 29] on span "Lịch sử" at bounding box center [210, 25] width 54 height 12
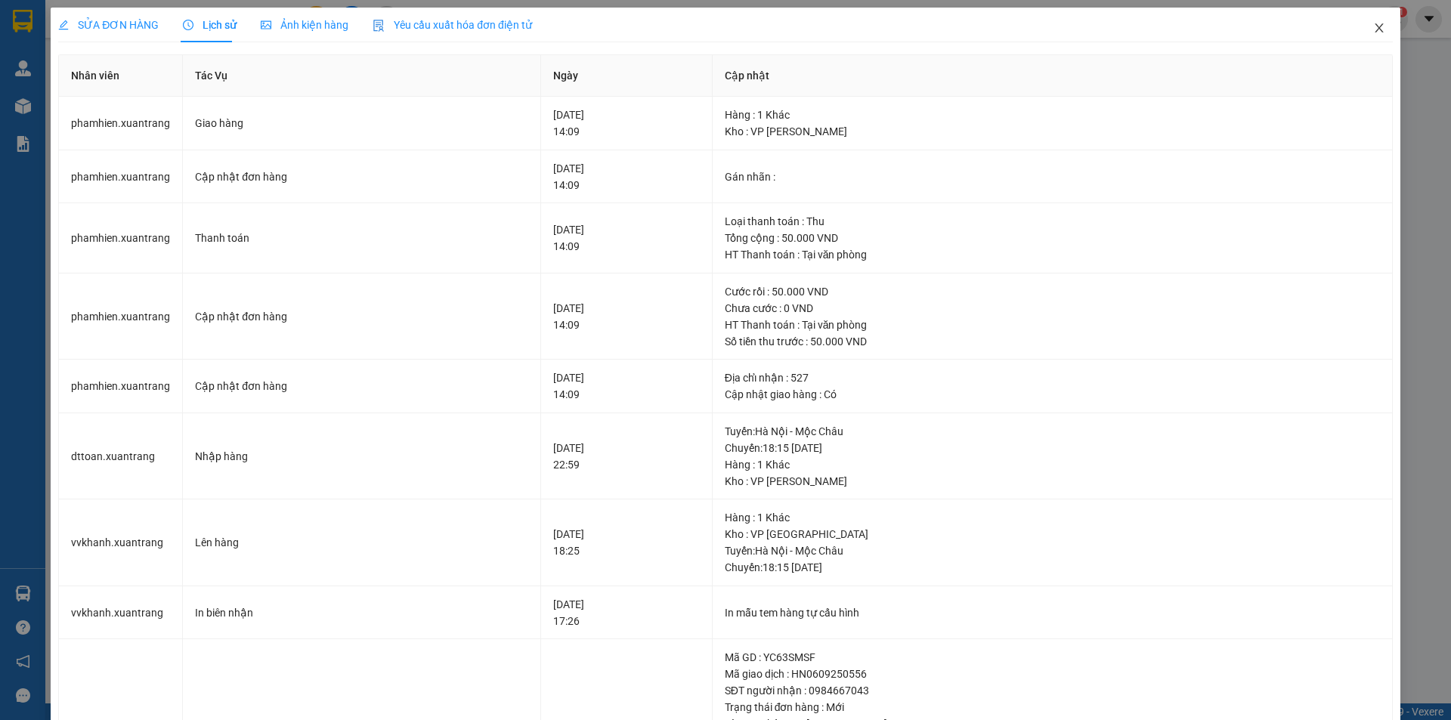
click at [1374, 29] on icon "close" at bounding box center [1378, 27] width 8 height 9
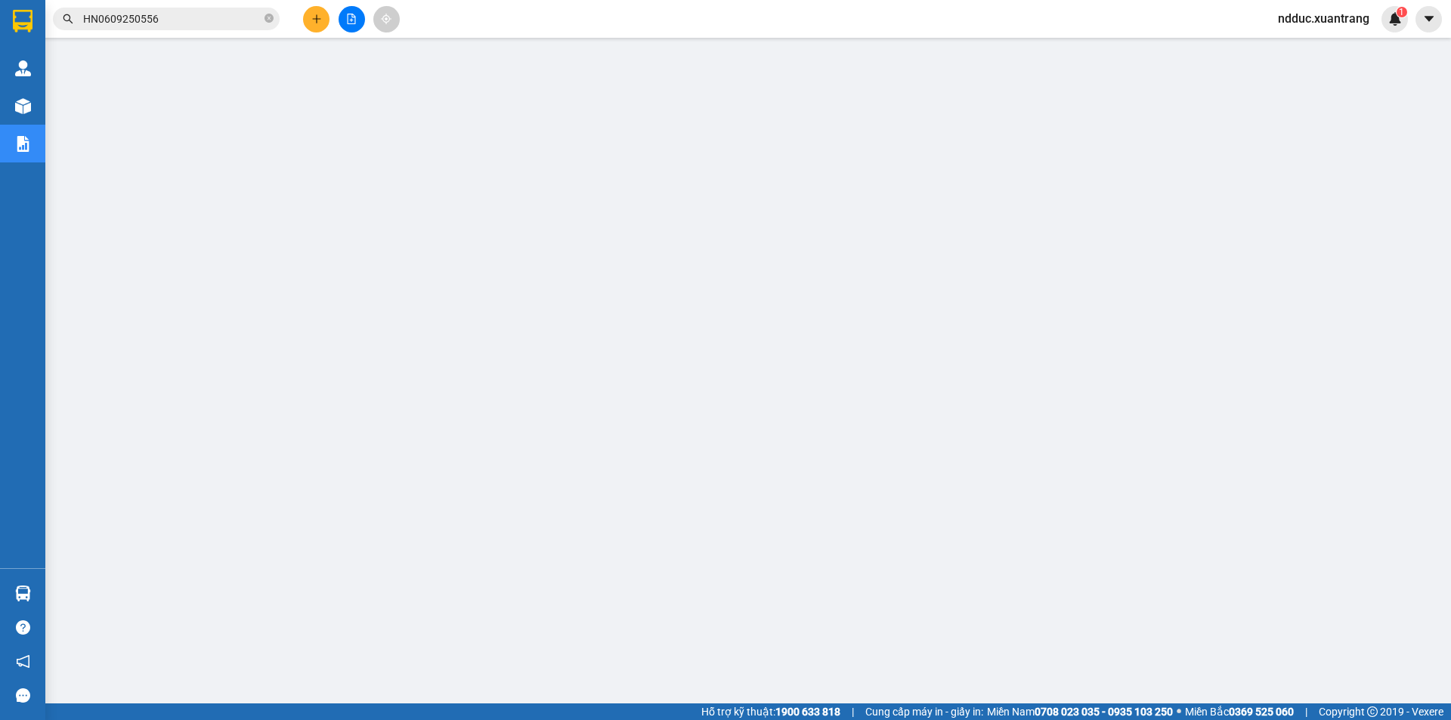
click at [175, 23] on input "HN0609250556" at bounding box center [172, 19] width 178 height 17
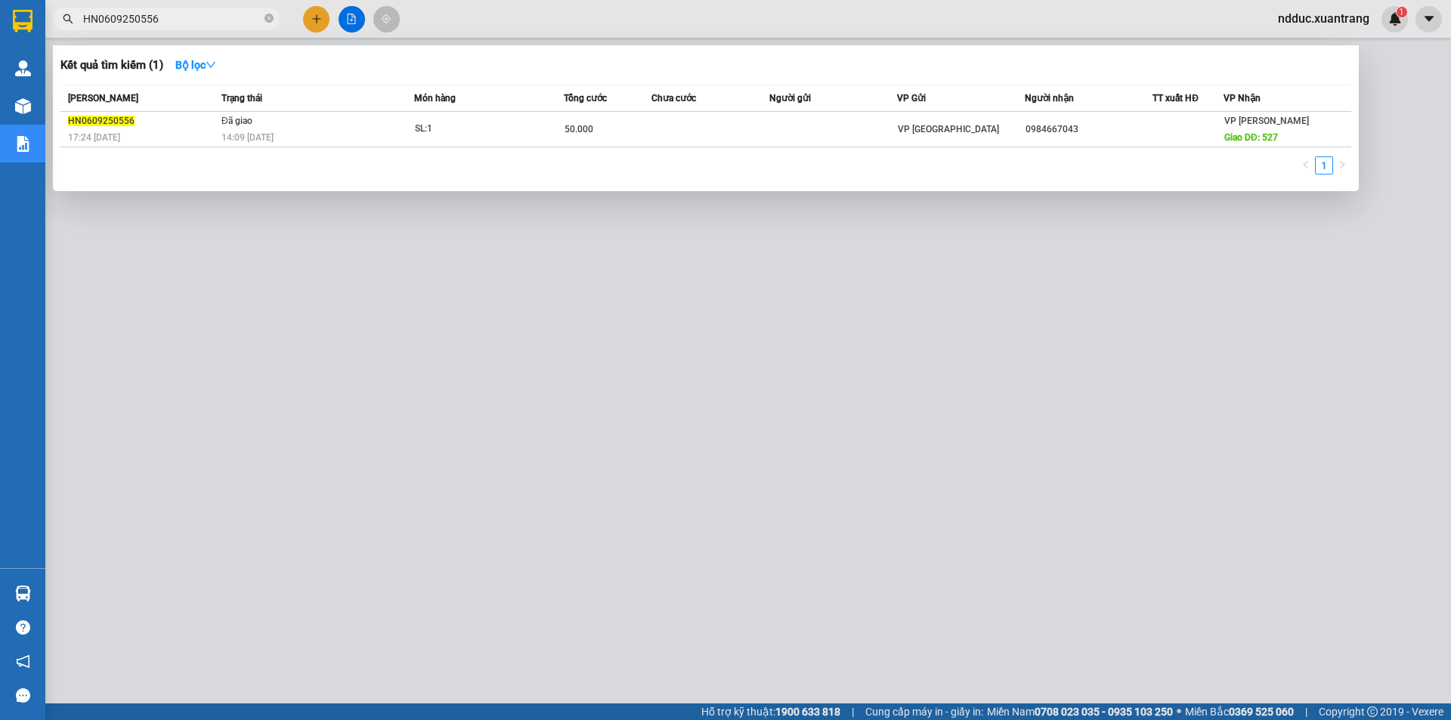
click at [175, 23] on input "HN0609250556" at bounding box center [172, 19] width 178 height 17
paste input "67"
click at [180, 21] on input "HN0609250567" at bounding box center [172, 19] width 178 height 17
paste input "709250624"
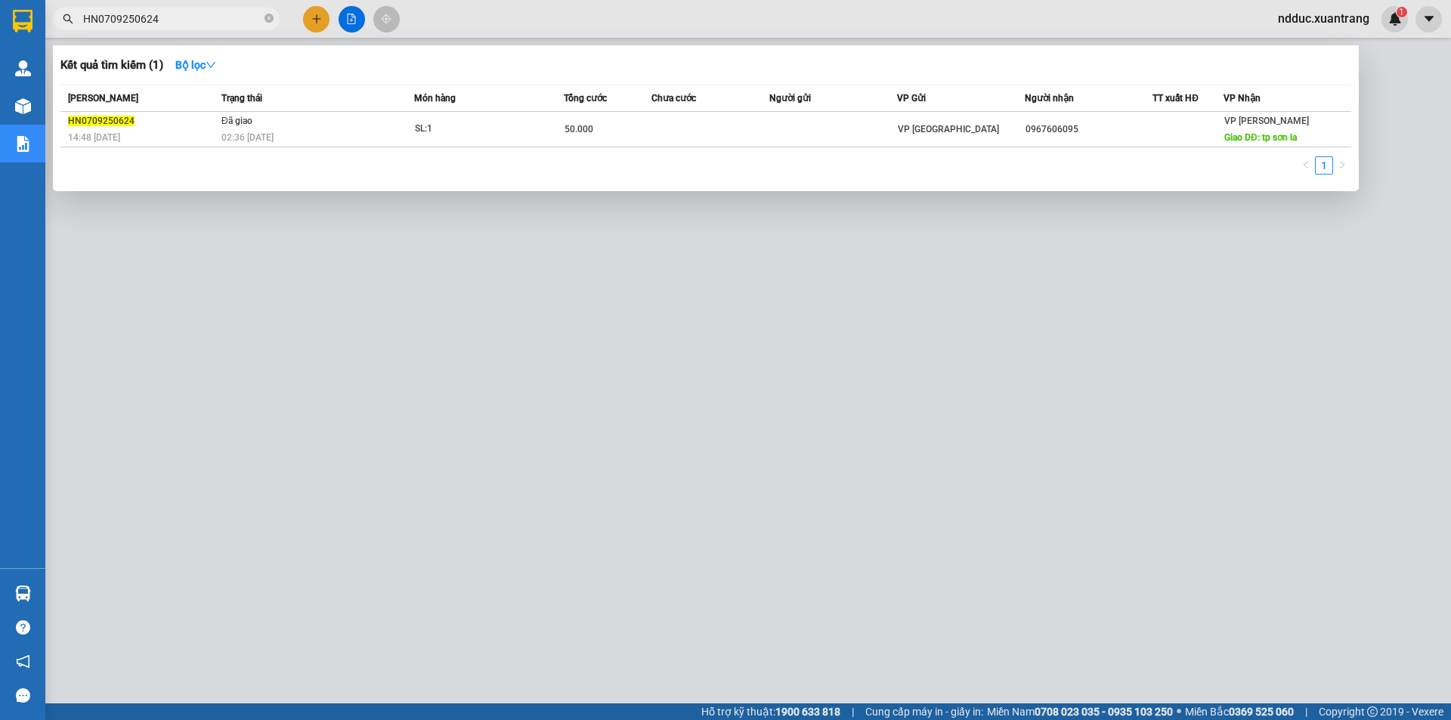
click at [125, 26] on input "HN0709250624" at bounding box center [172, 19] width 178 height 17
paste input "37"
type input "HN0709250637"
